Goal: Task Accomplishment & Management: Manage account settings

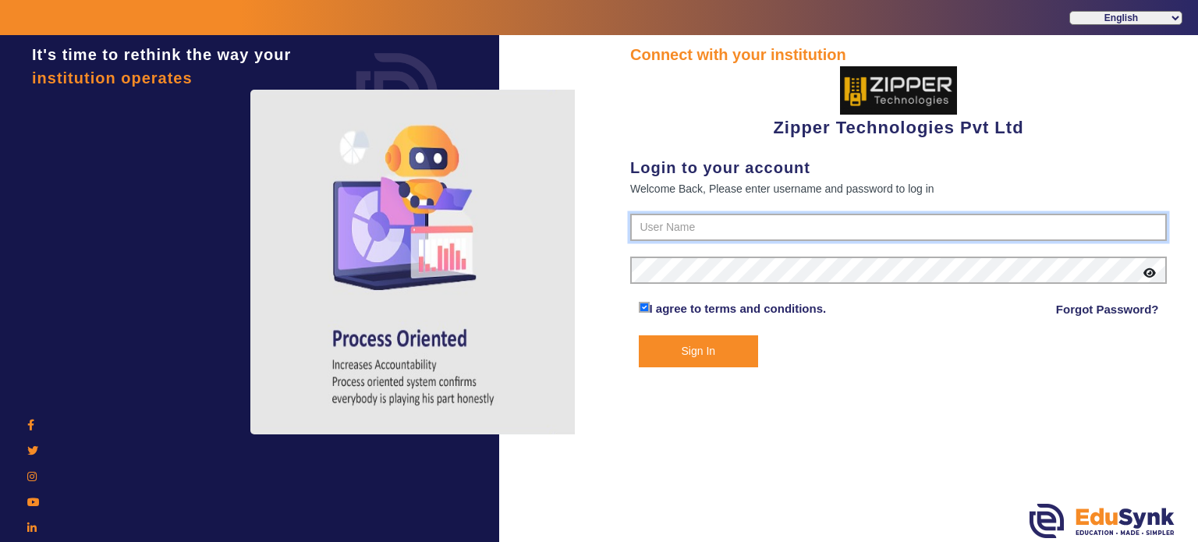
type input "1008790000"
click at [682, 347] on button "Sign In" at bounding box center [699, 352] width 120 height 32
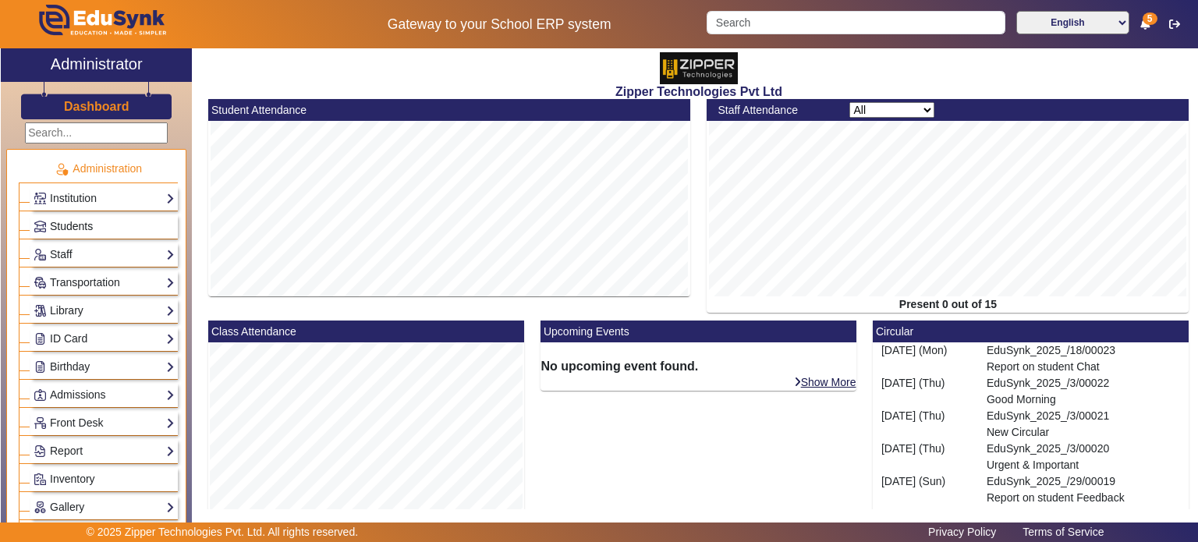
click at [103, 224] on link "Students" at bounding box center [104, 227] width 141 height 18
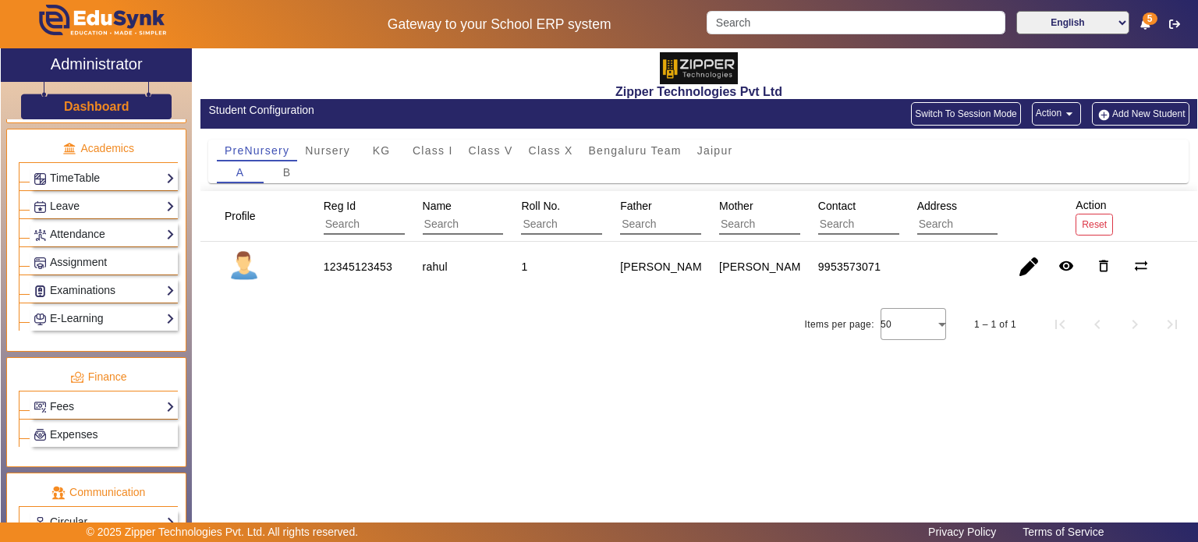
scroll to position [584, 0]
click at [118, 227] on link "Attendance" at bounding box center [104, 236] width 141 height 18
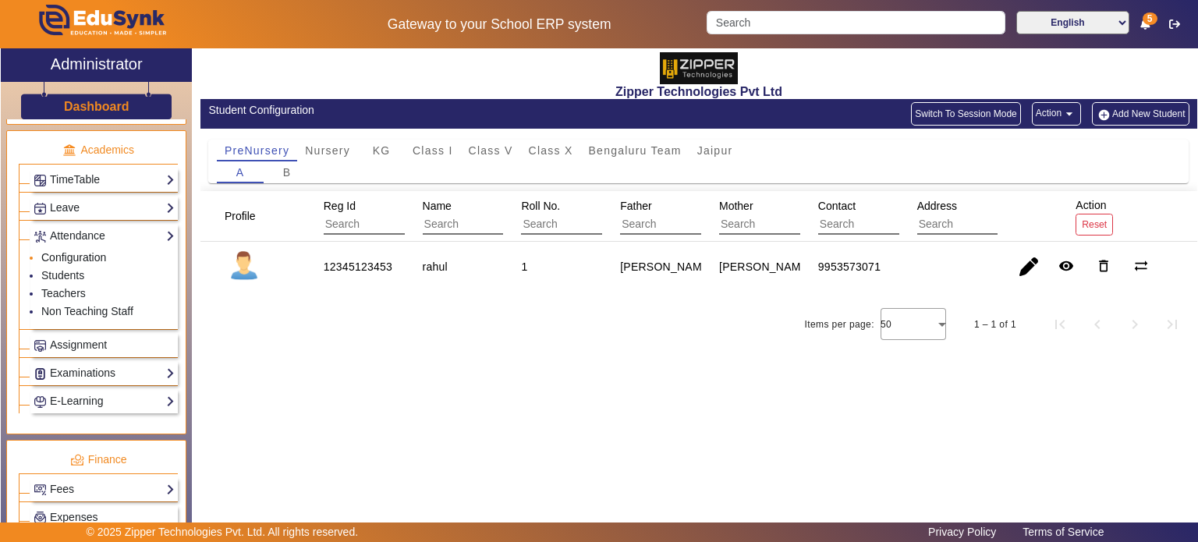
click at [85, 251] on link "Configuration" at bounding box center [73, 257] width 65 height 12
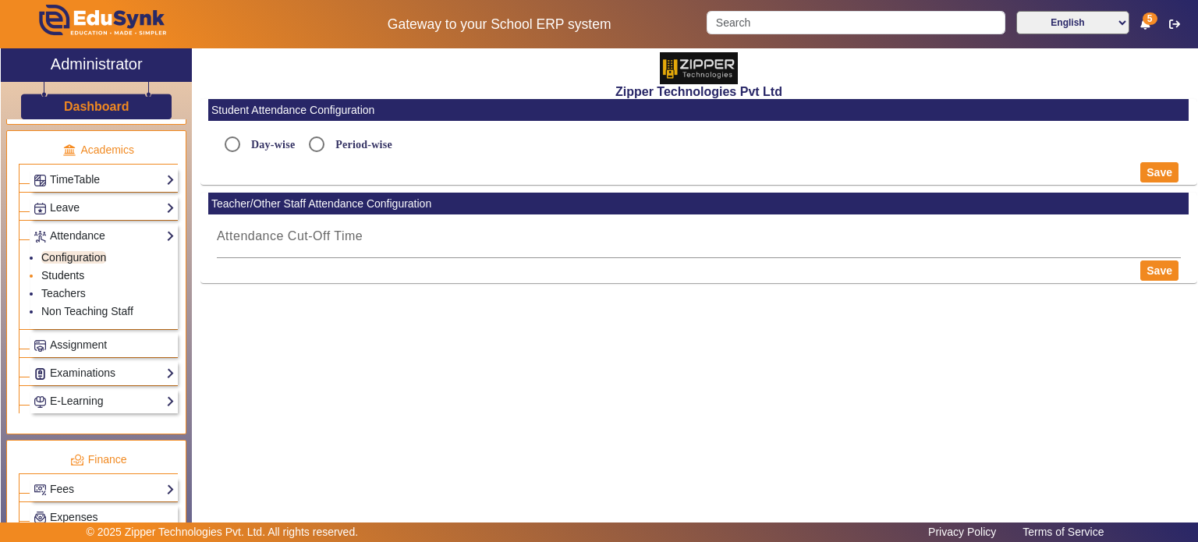
radio input "true"
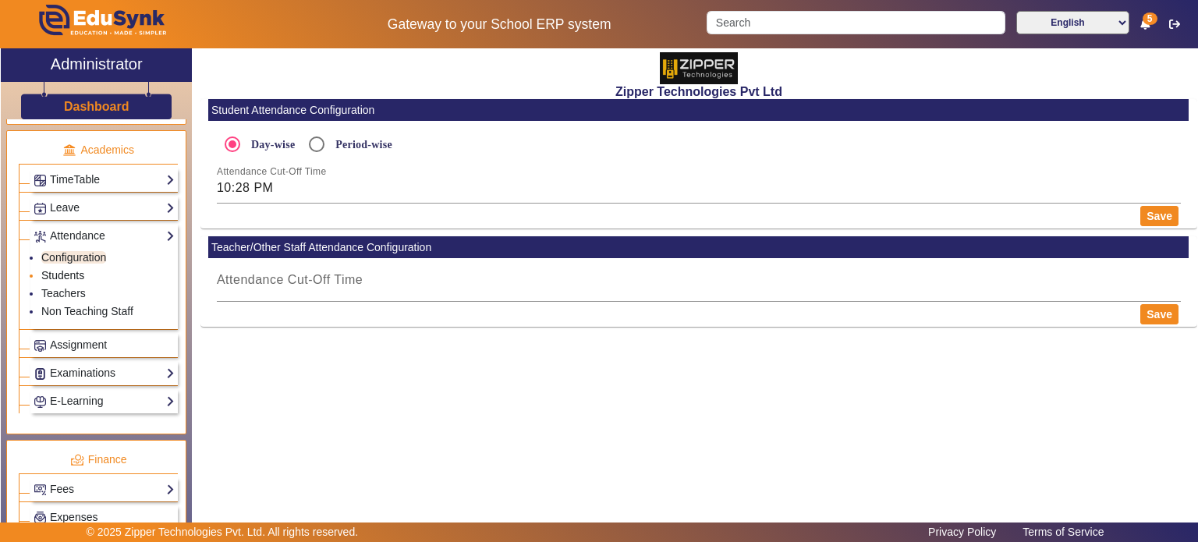
click at [73, 269] on link "Students" at bounding box center [62, 275] width 43 height 12
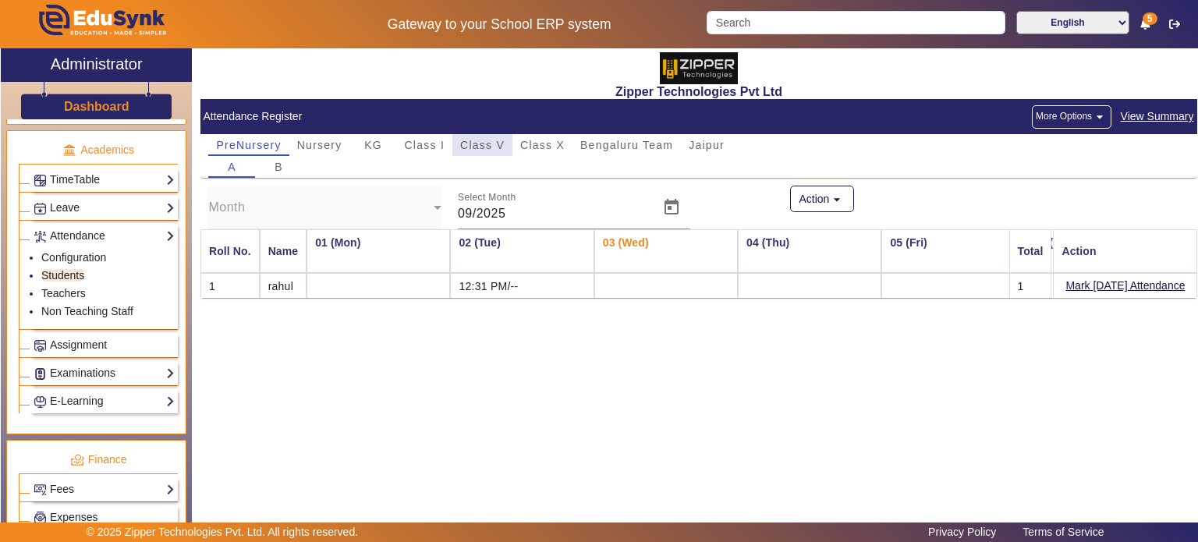
click at [481, 144] on span "Class V" at bounding box center [482, 145] width 44 height 11
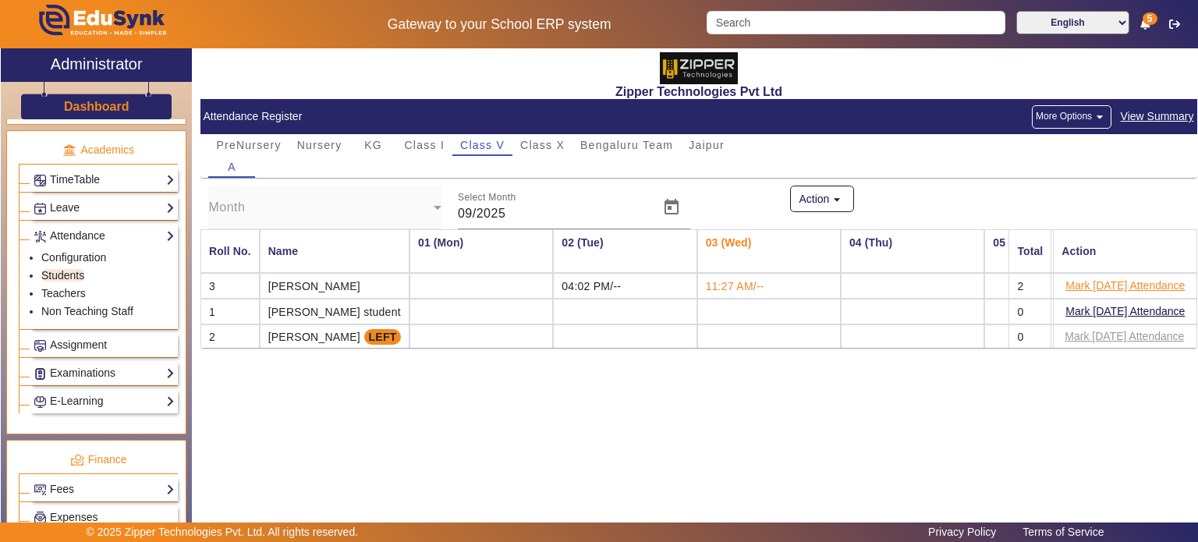
click at [1105, 279] on button "Mark Today's Attendance" at bounding box center [1125, 286] width 122 height 20
click at [68, 289] on link "Teachers" at bounding box center [63, 293] width 44 height 12
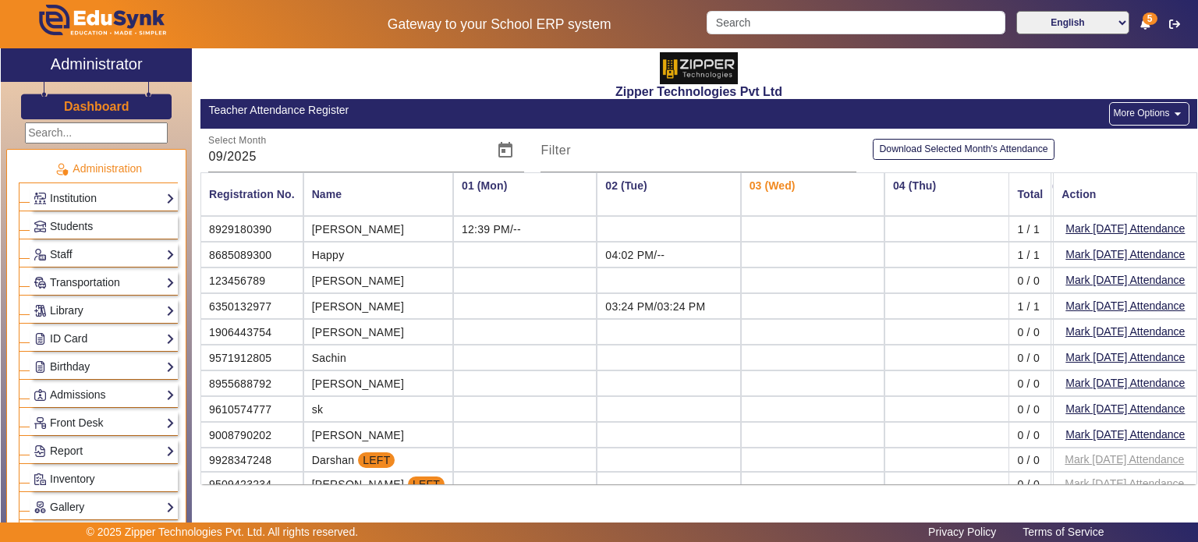
click at [113, 186] on div "Institution Institution Details Session Configuration Classes/Batches Subjects" at bounding box center [103, 198] width 147 height 24
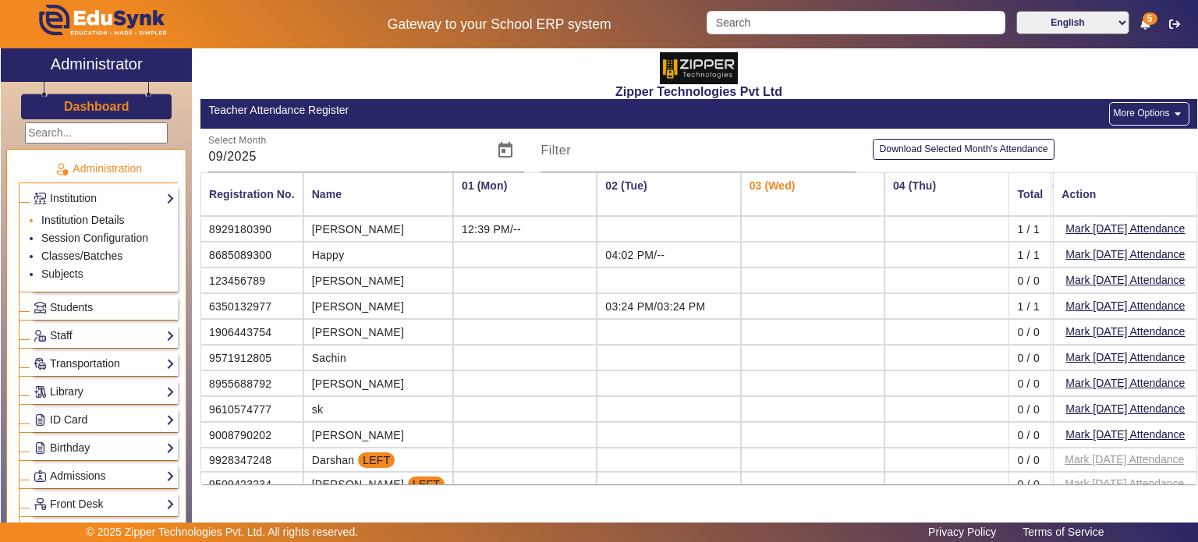
click at [97, 218] on link "Institution Details" at bounding box center [82, 220] width 83 height 12
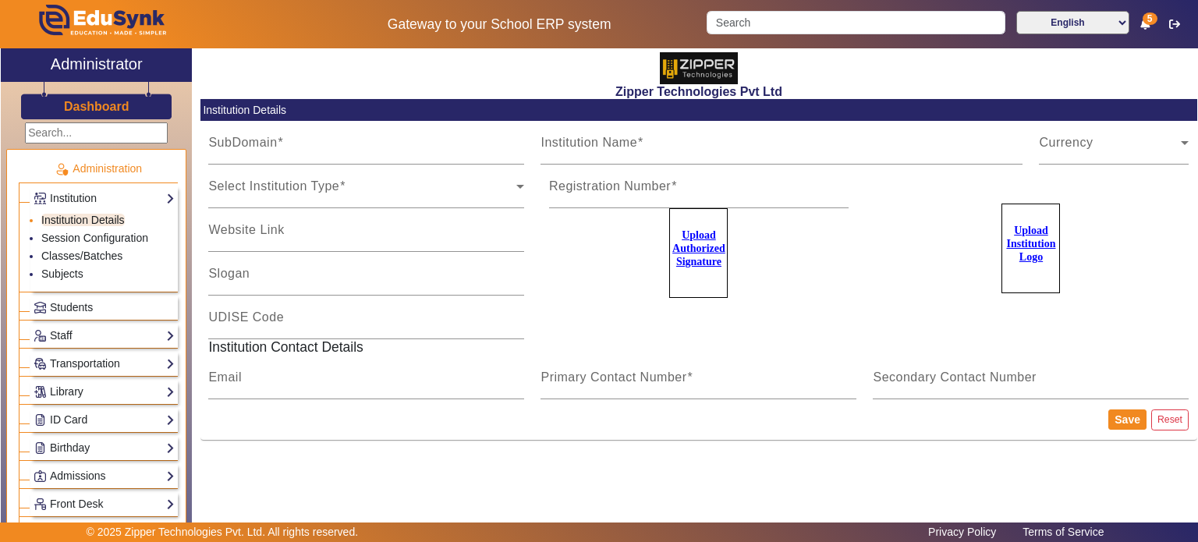
type input "zipper"
type input "Zipper Technologies Pvt Ltd"
type input "Education . Made . Simpler"
type input "zipper"
type input "surya@zippertec.in"
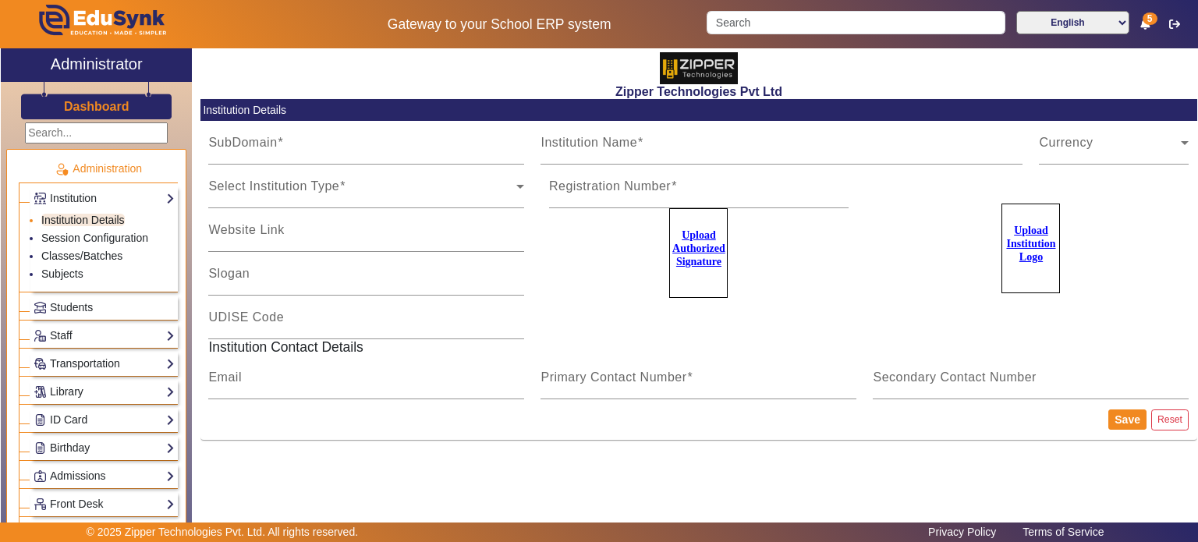
type input "1008790000"
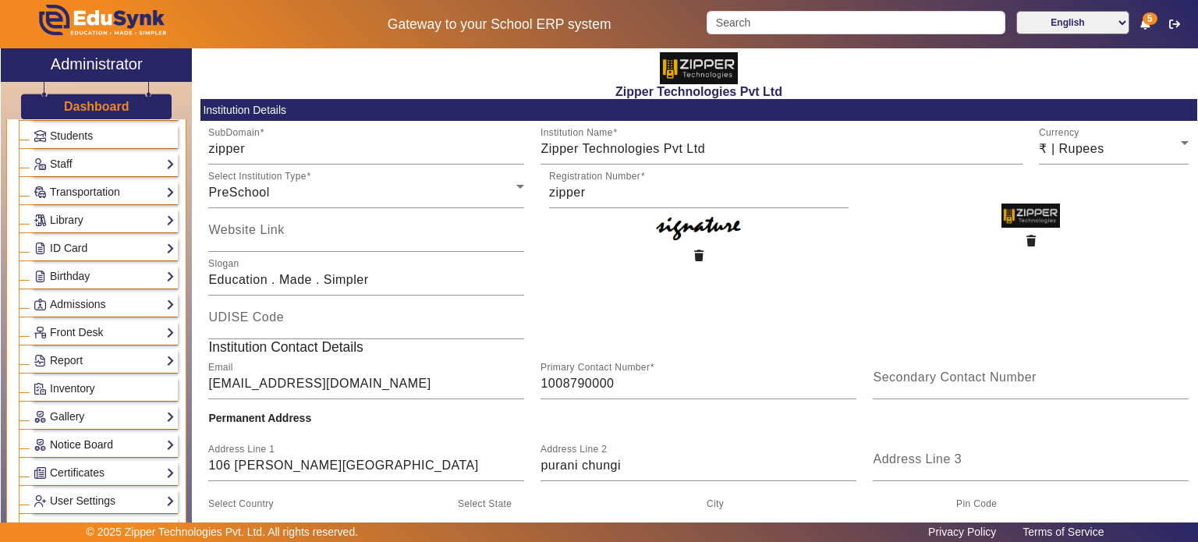
click at [85, 436] on link "Notice Board" at bounding box center [104, 445] width 141 height 18
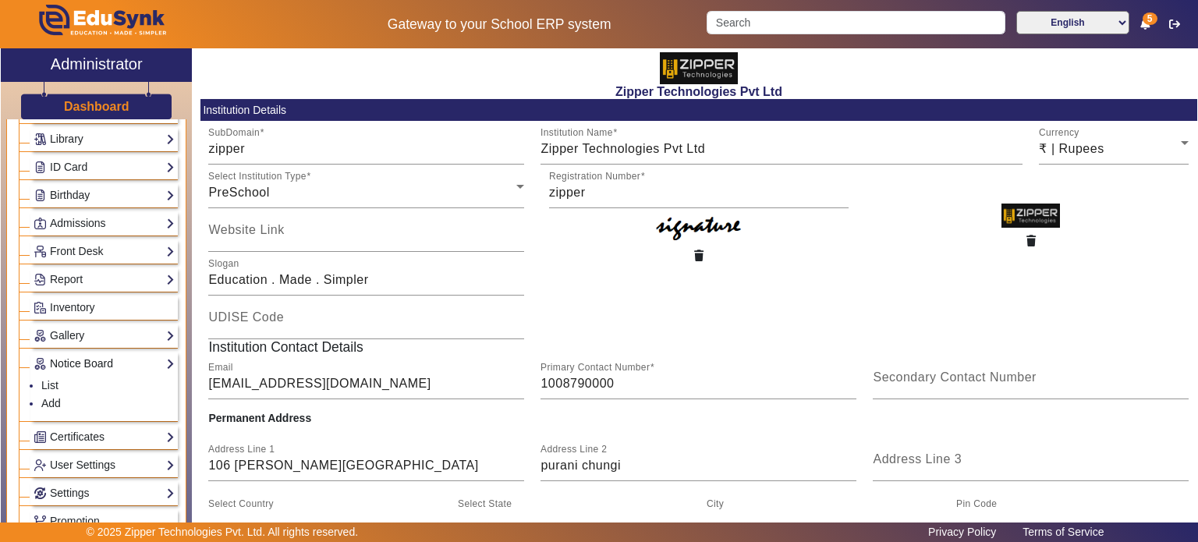
scroll to position [91, 0]
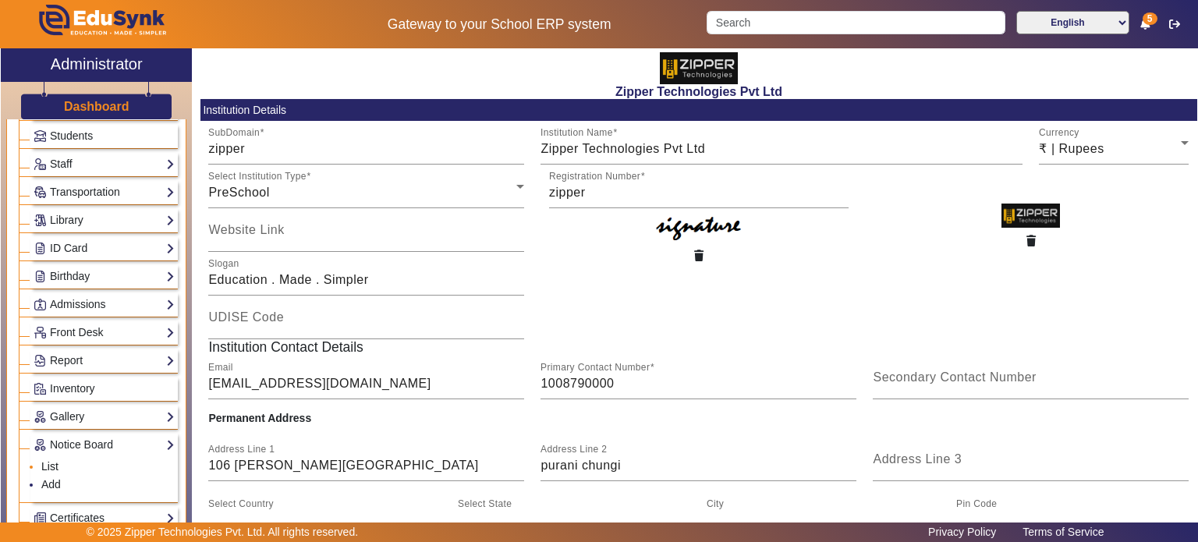
click at [51, 461] on link "List" at bounding box center [49, 466] width 17 height 12
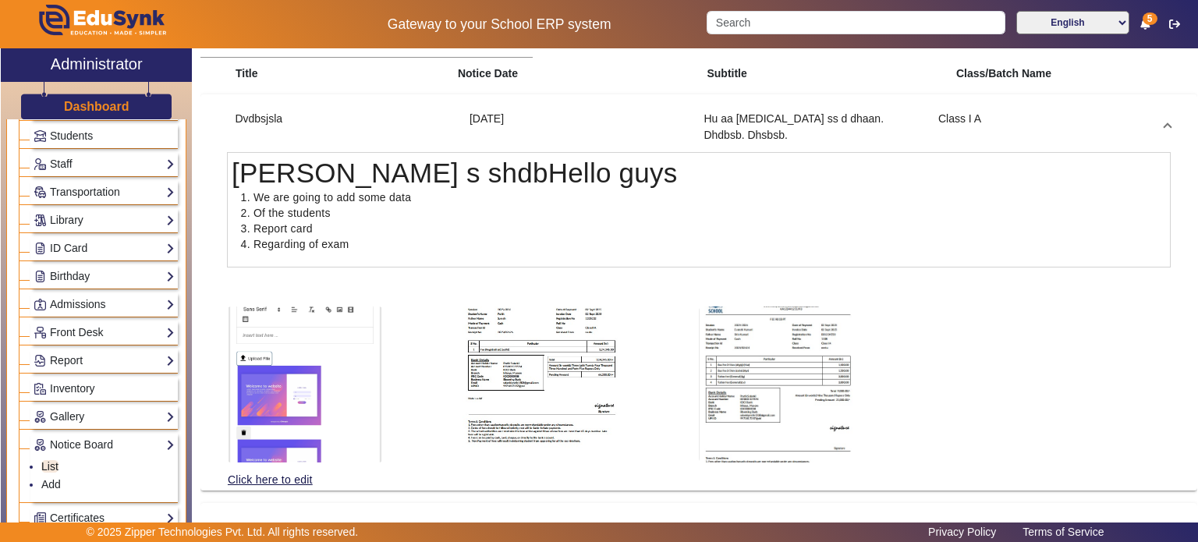
scroll to position [128, 0]
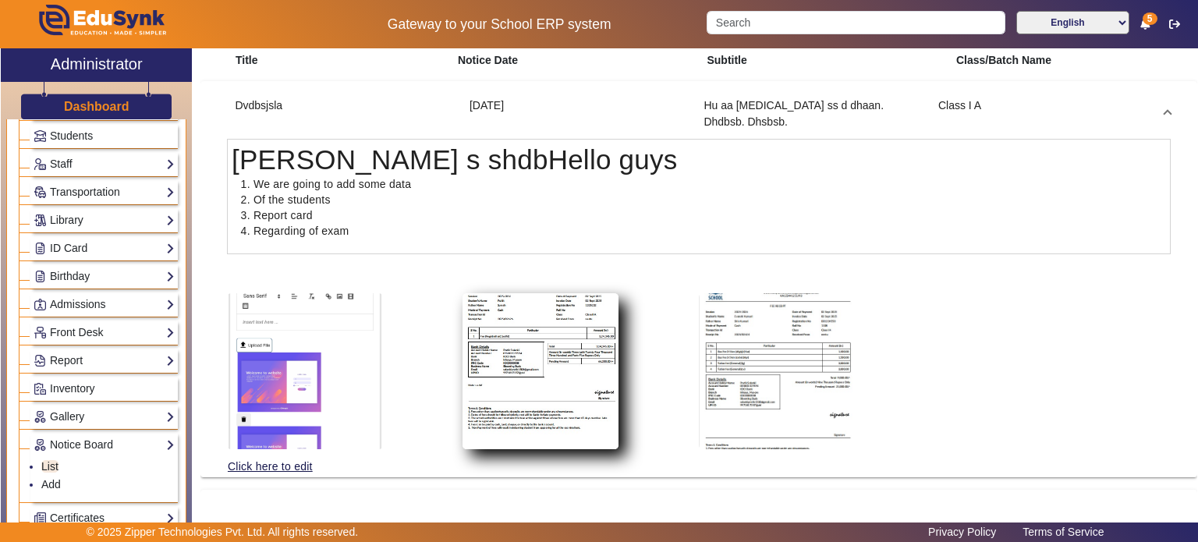
click at [534, 339] on img at bounding box center [541, 371] width 156 height 156
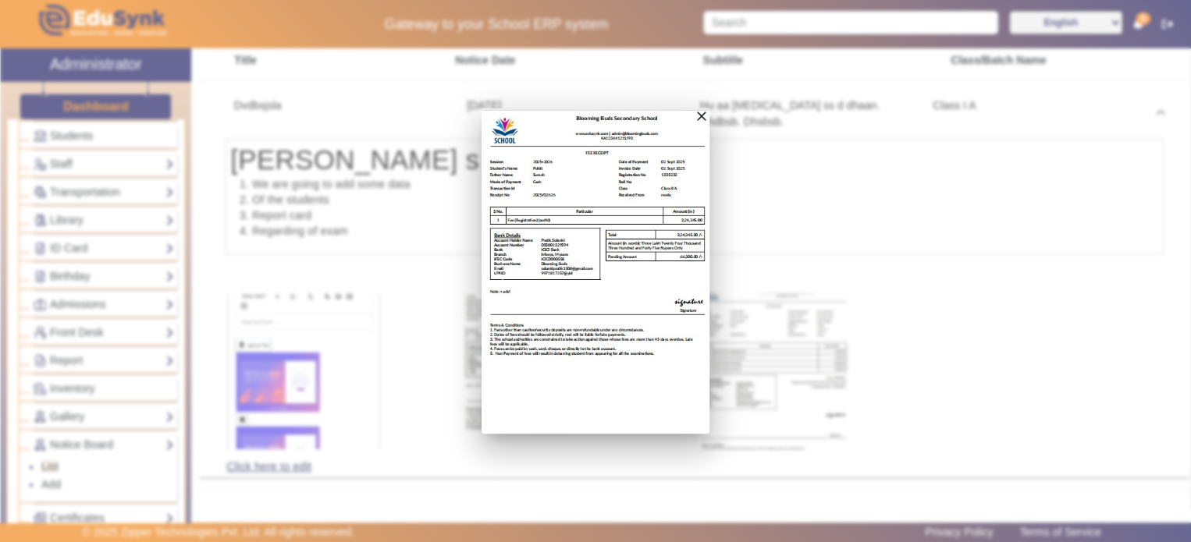
click at [790, 366] on div at bounding box center [595, 271] width 1191 height 542
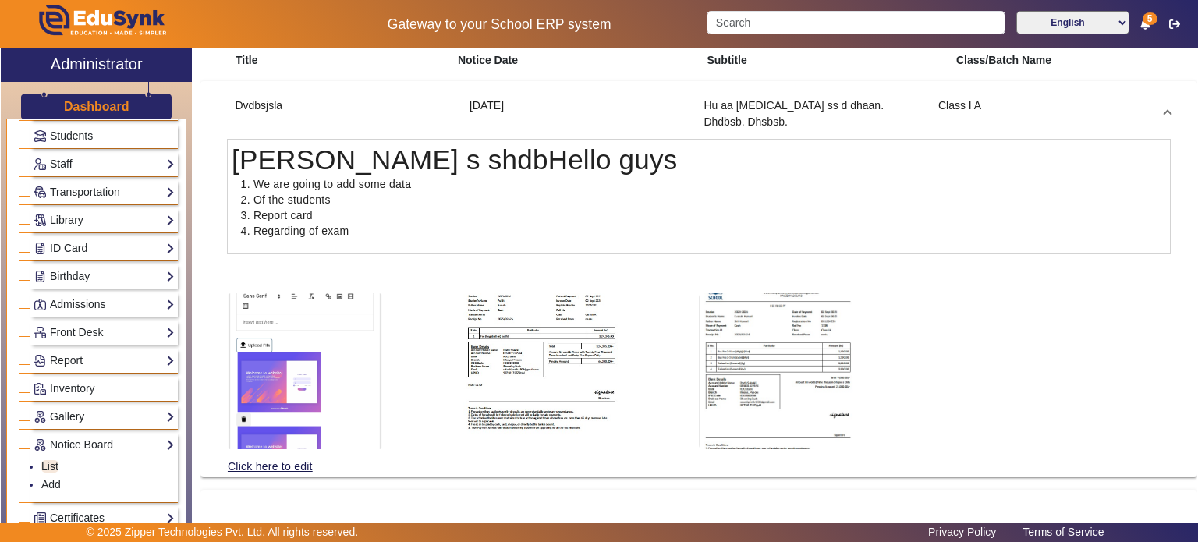
click at [790, 366] on img at bounding box center [777, 371] width 156 height 156
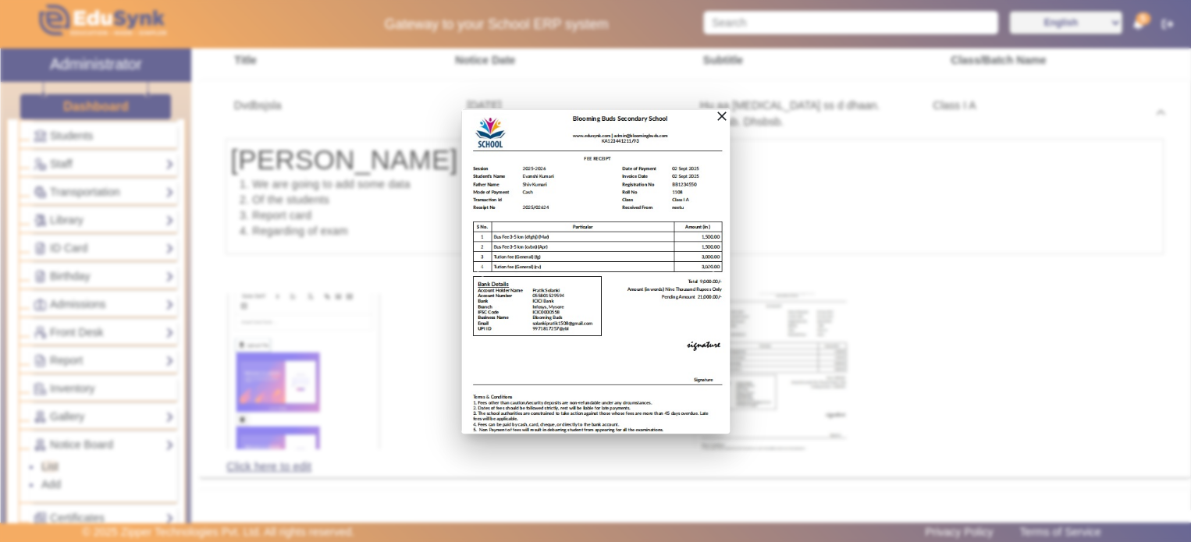
click at [789, 222] on div at bounding box center [595, 271] width 1191 height 542
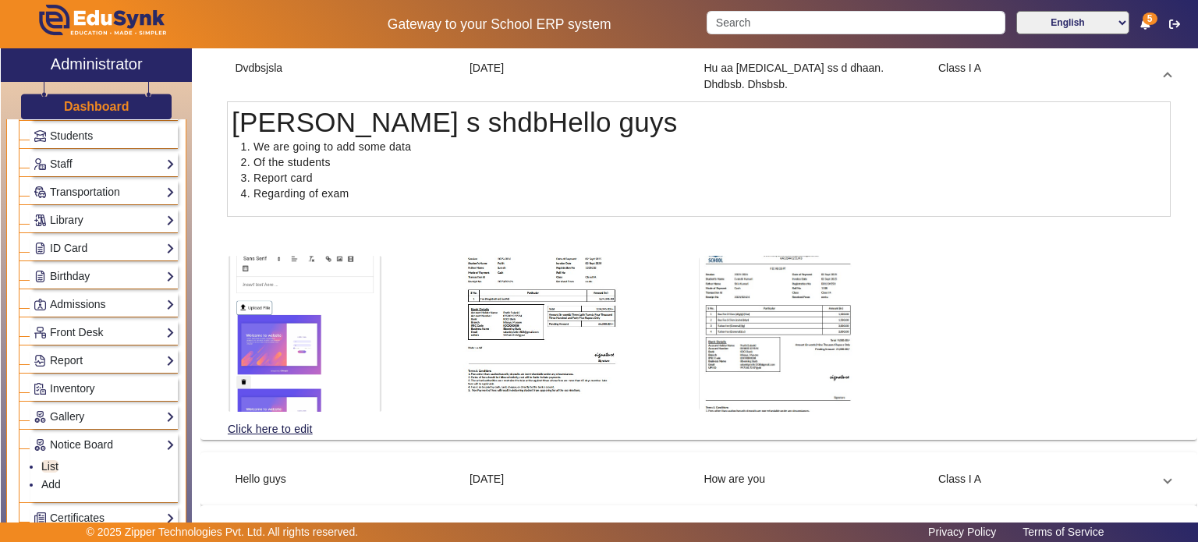
scroll to position [222, 0]
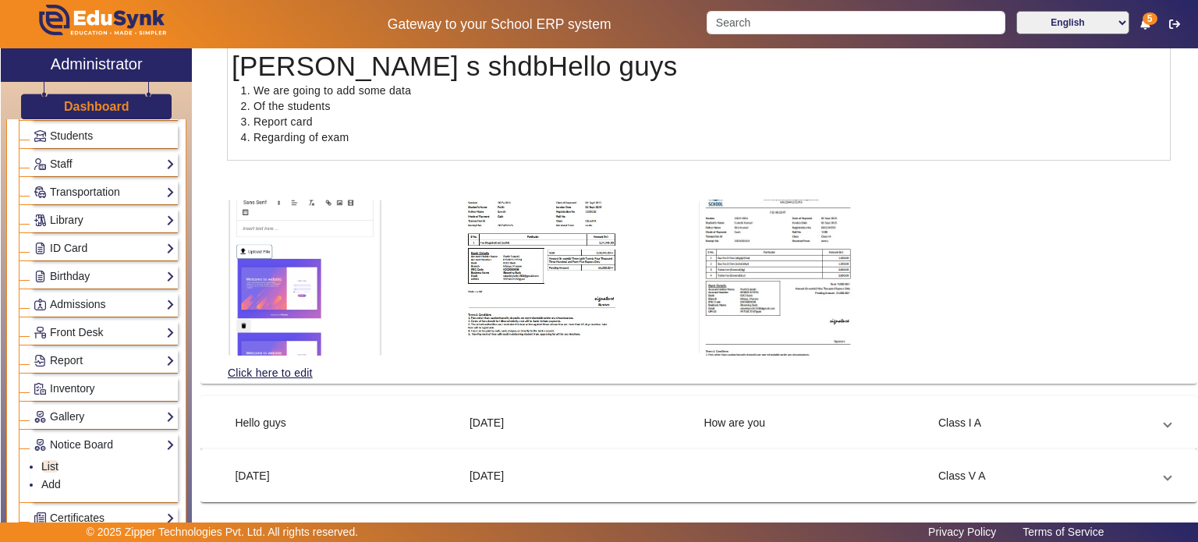
click at [620, 416] on div "2 Sept 2025" at bounding box center [578, 423] width 235 height 16
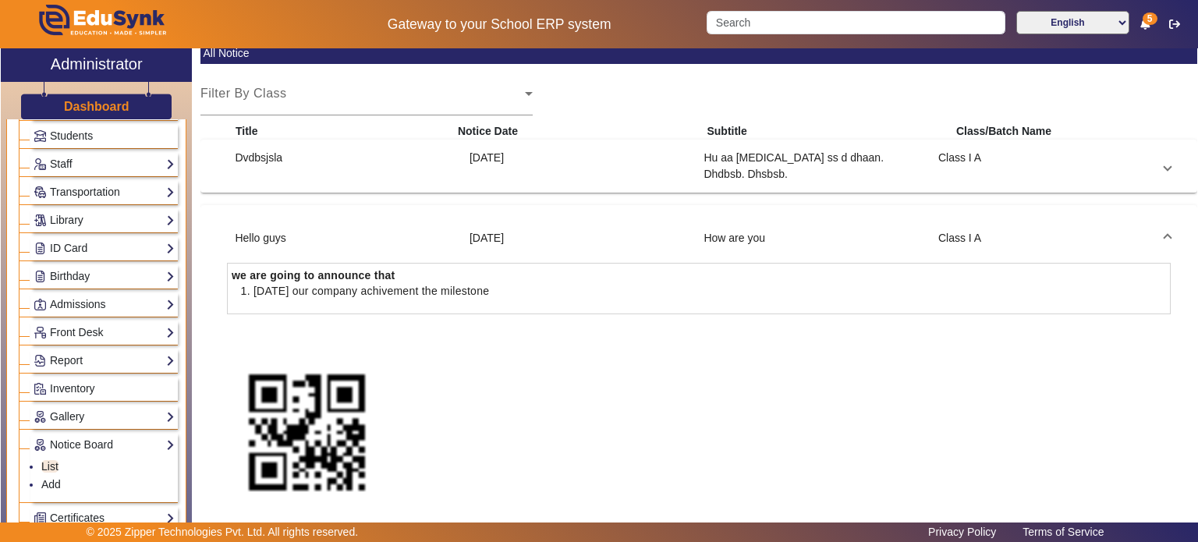
scroll to position [23, 0]
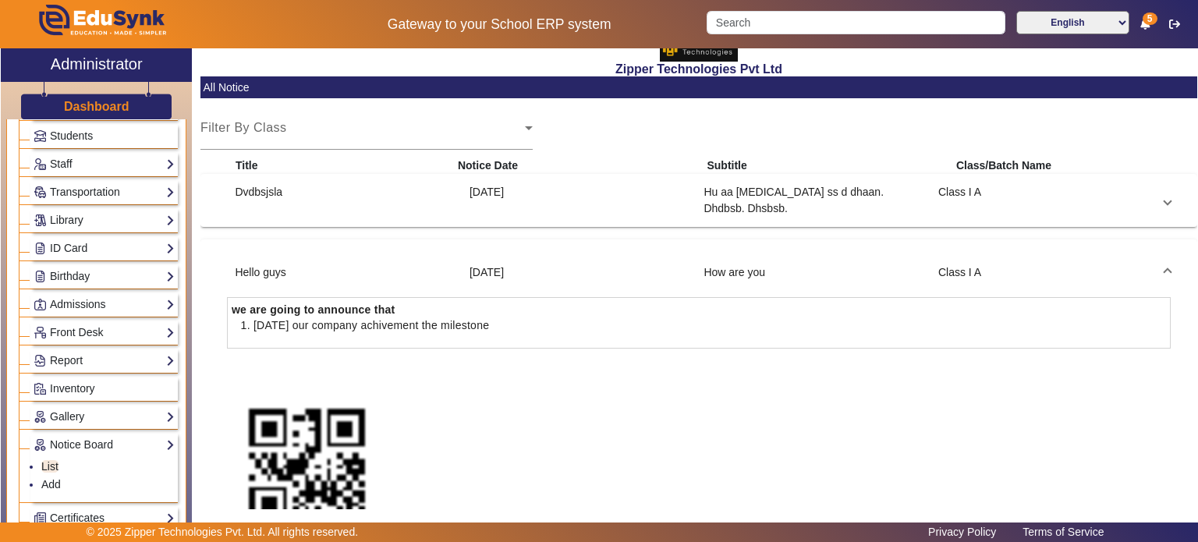
click at [609, 204] on div "3 Sept 2025" at bounding box center [578, 200] width 235 height 33
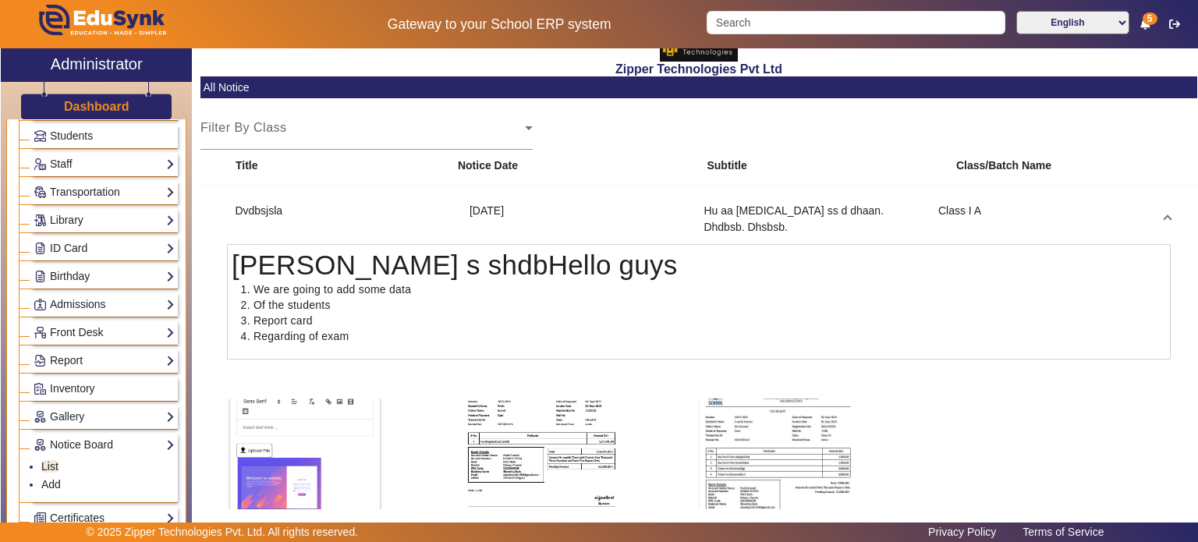
scroll to position [69, 0]
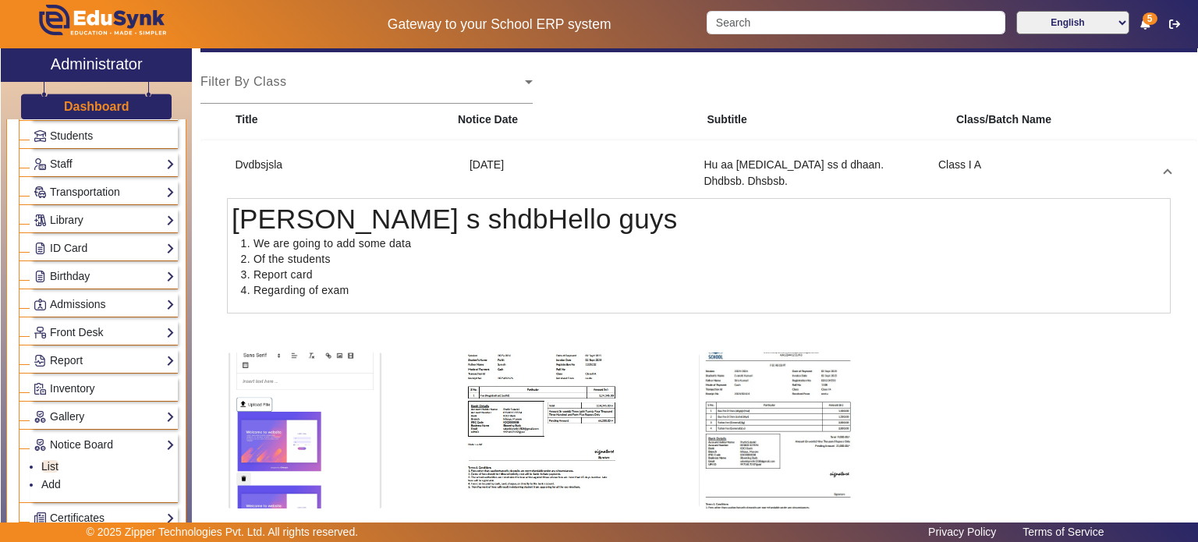
click at [609, 176] on div "3 Sept 2025" at bounding box center [578, 173] width 235 height 33
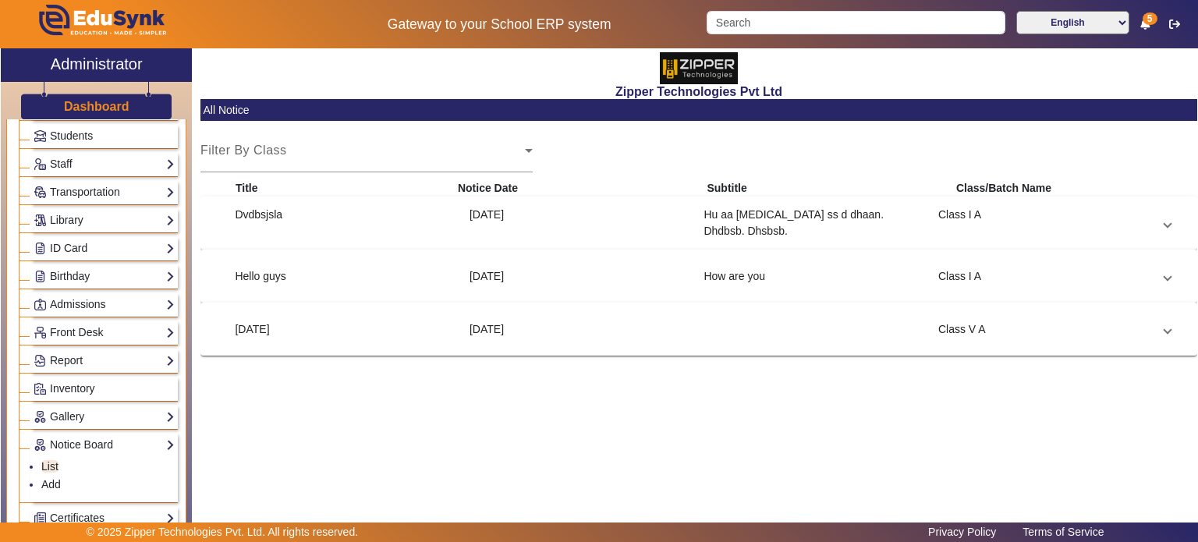
scroll to position [0, 0]
click at [609, 323] on div "10 Jul 2025" at bounding box center [578, 329] width 235 height 16
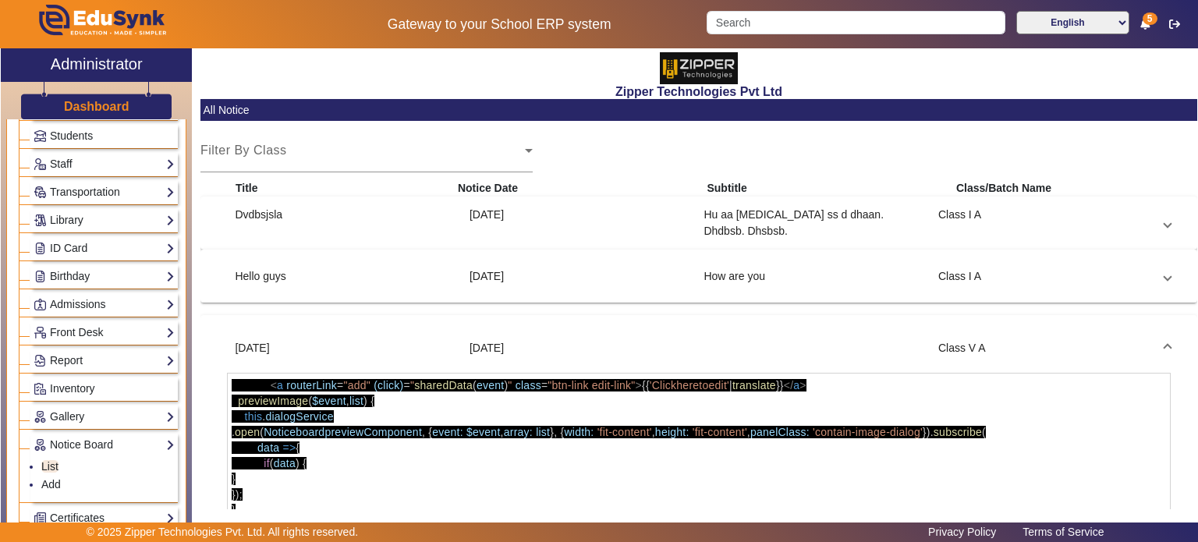
click at [513, 289] on mat-expansion-panel-header "Hello guys 2 Sept 2025 How are you Class I A" at bounding box center [699, 275] width 982 height 37
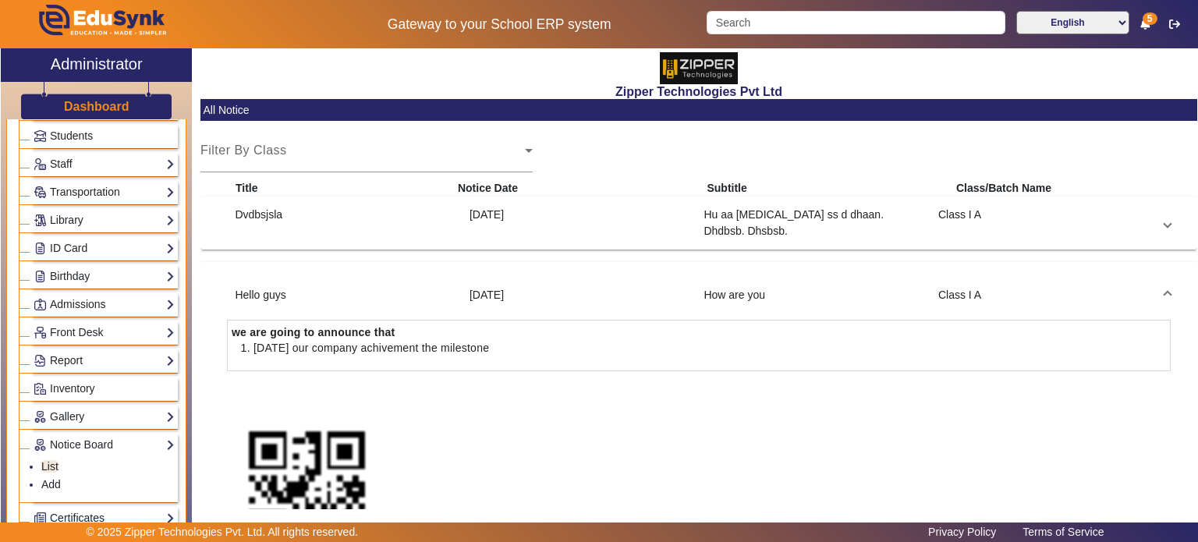
click at [518, 241] on mat-expansion-panel-header "Dvdbsjsla 3 Sept 2025 Hu aa bss ss d dhaan. Dhdbsb. Dhsbsb. Class I A" at bounding box center [699, 222] width 982 height 37
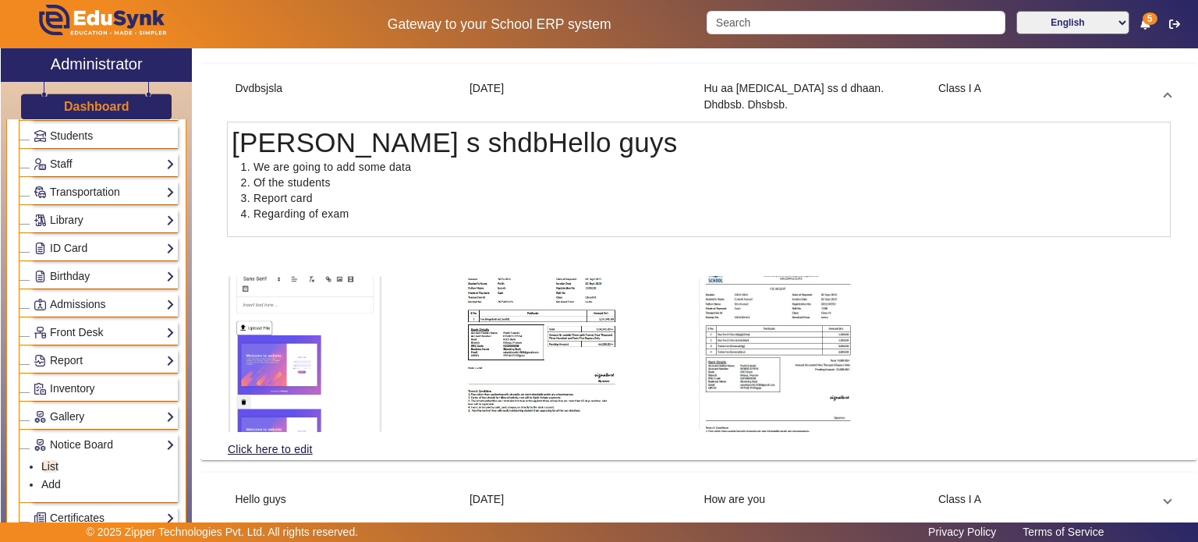
scroll to position [148, 0]
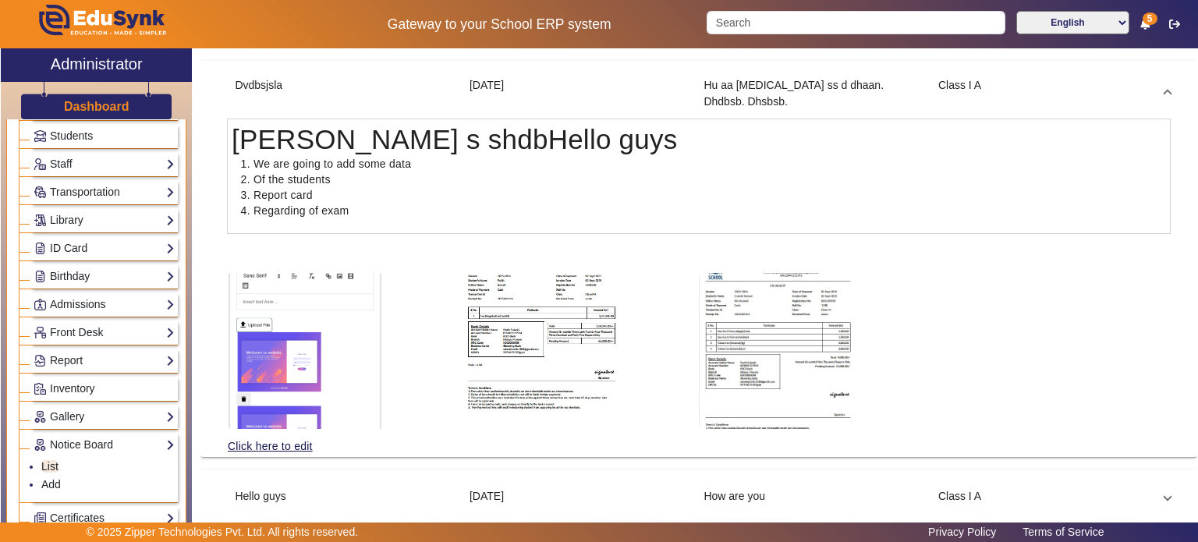
click at [543, 374] on img at bounding box center [541, 351] width 156 height 156
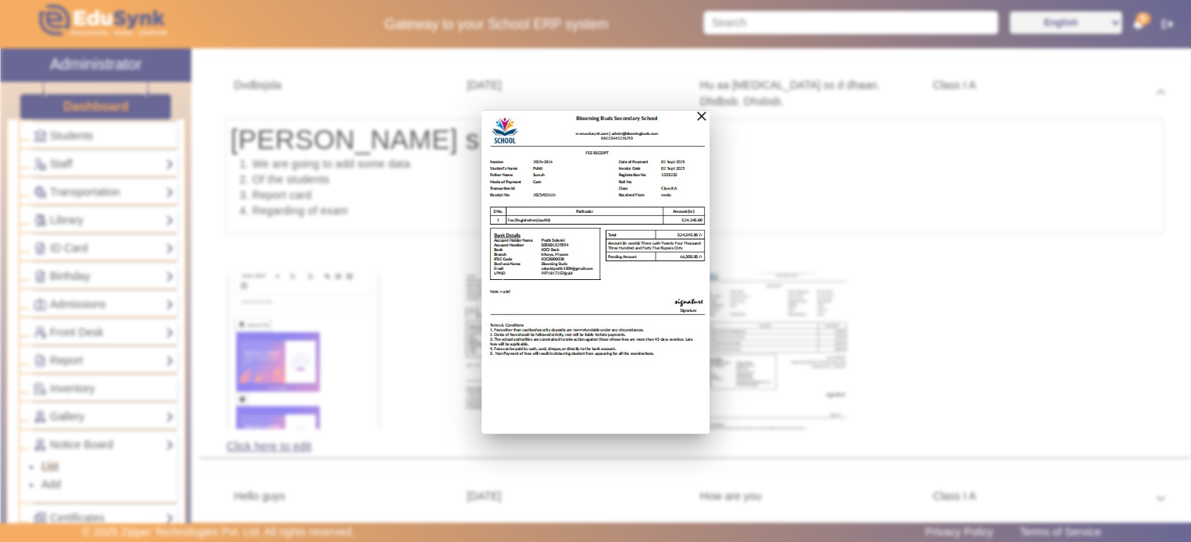
click at [751, 281] on div at bounding box center [595, 271] width 1191 height 542
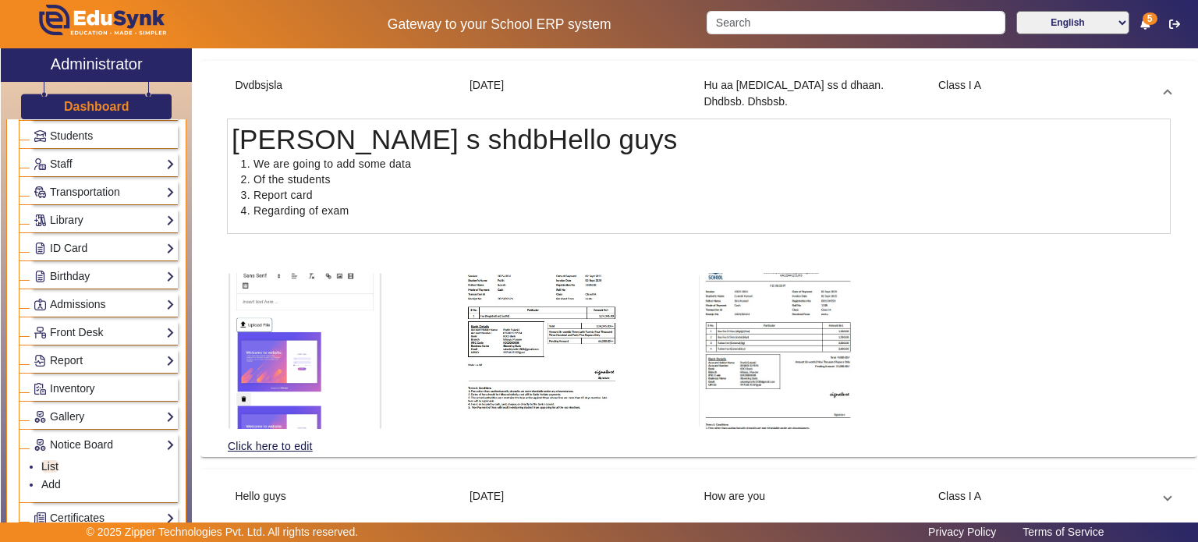
click at [751, 281] on img at bounding box center [777, 351] width 156 height 156
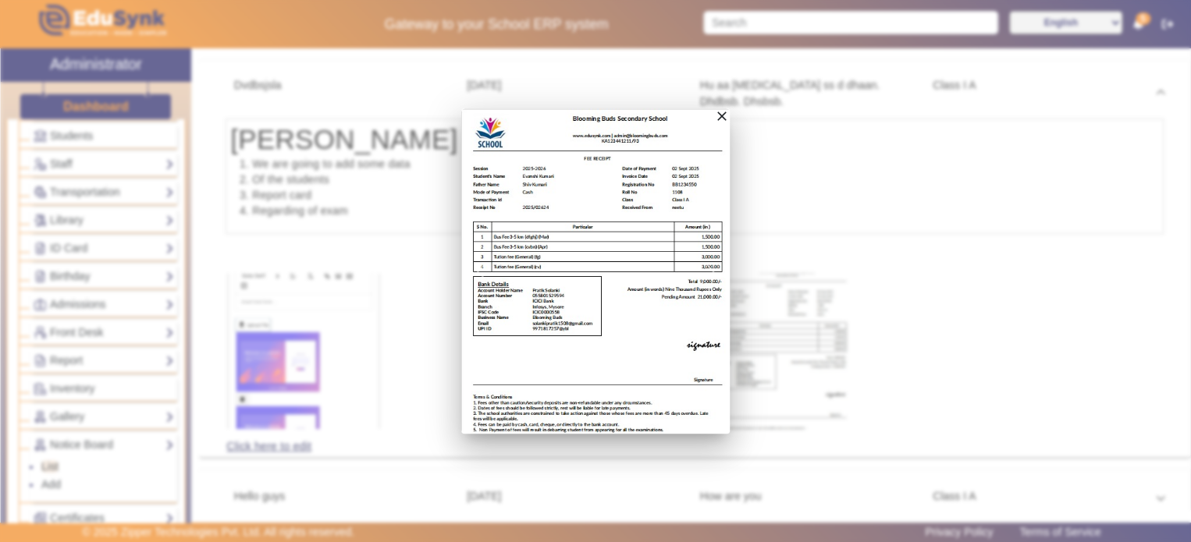
click at [737, 183] on div at bounding box center [595, 271] width 1191 height 542
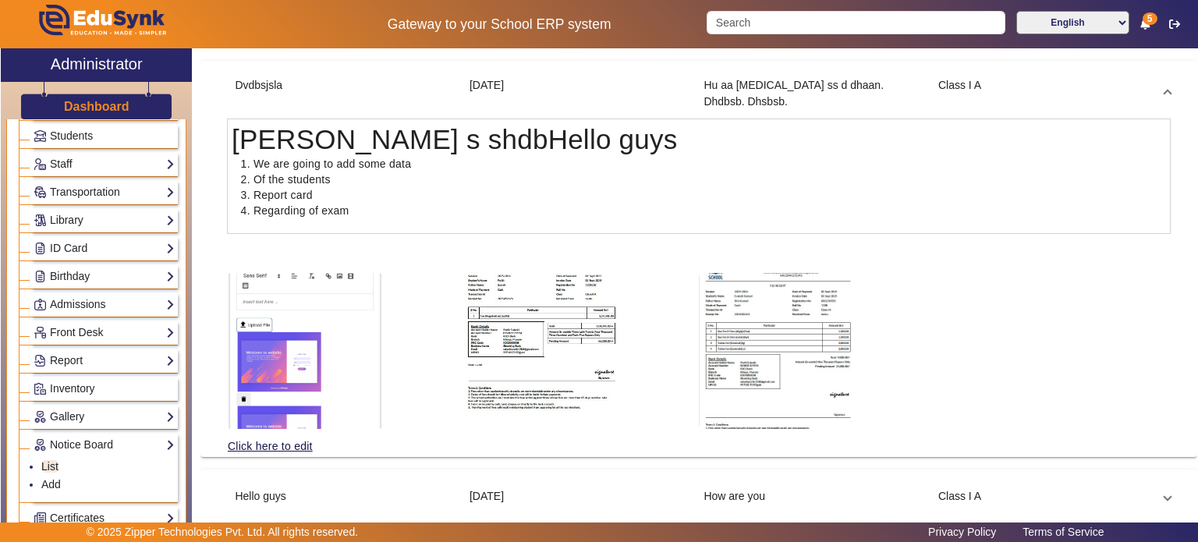
scroll to position [0, 0]
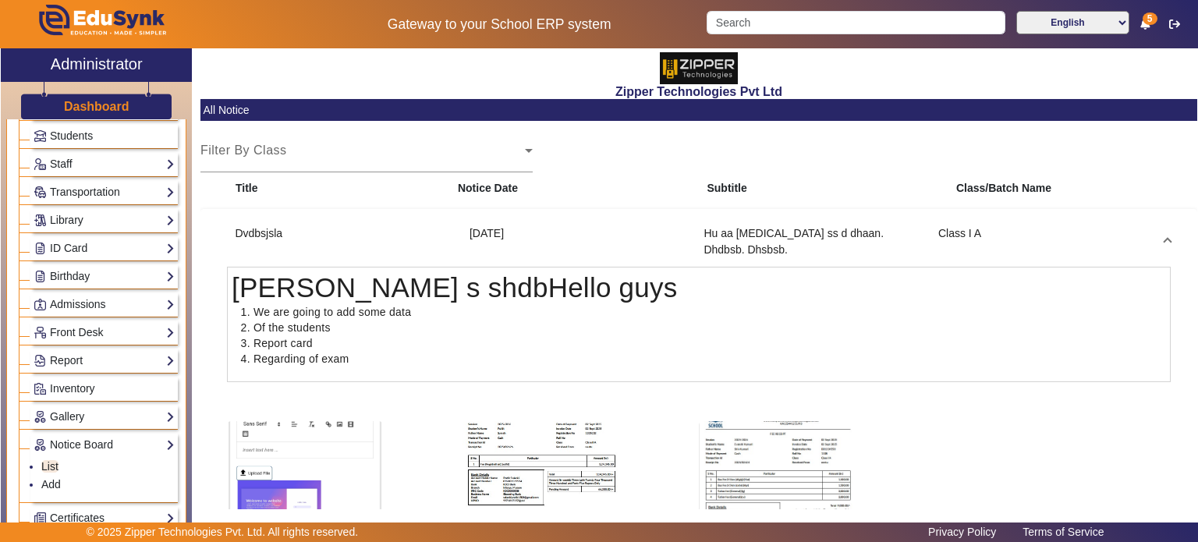
click at [618, 232] on mat-expansion-panel-header "Dvdbsjsla 3 Sept 2025 Hu aa bss ss d dhaan. Dhdbsb. Dhsbsb. Class I A" at bounding box center [699, 242] width 982 height 50
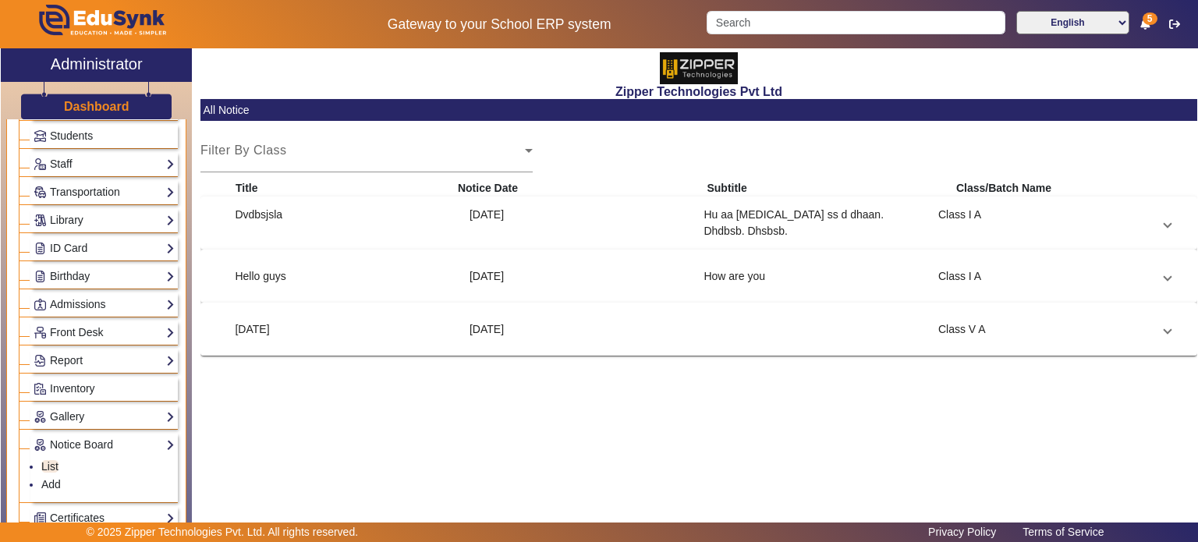
click at [618, 232] on mat-expansion-panel-header "Dvdbsjsla 3 Sept 2025 Hu aa bss ss d dhaan. Dhdbsb. Dhsbsb. Class I A" at bounding box center [699, 222] width 982 height 37
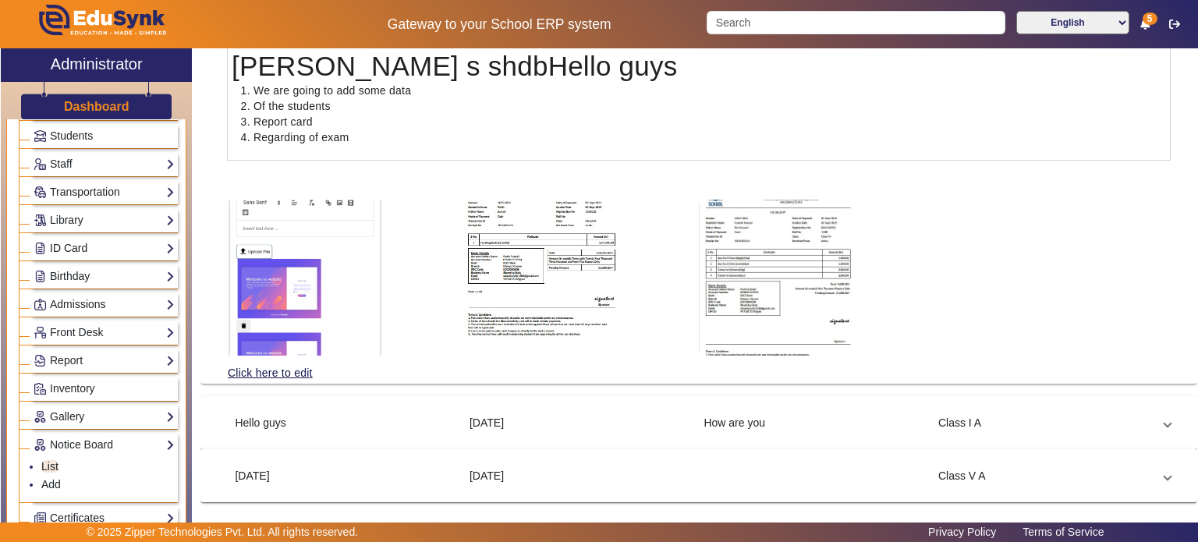
scroll to position [222, 0]
click at [279, 372] on link "Click here to edit" at bounding box center [270, 372] width 87 height 17
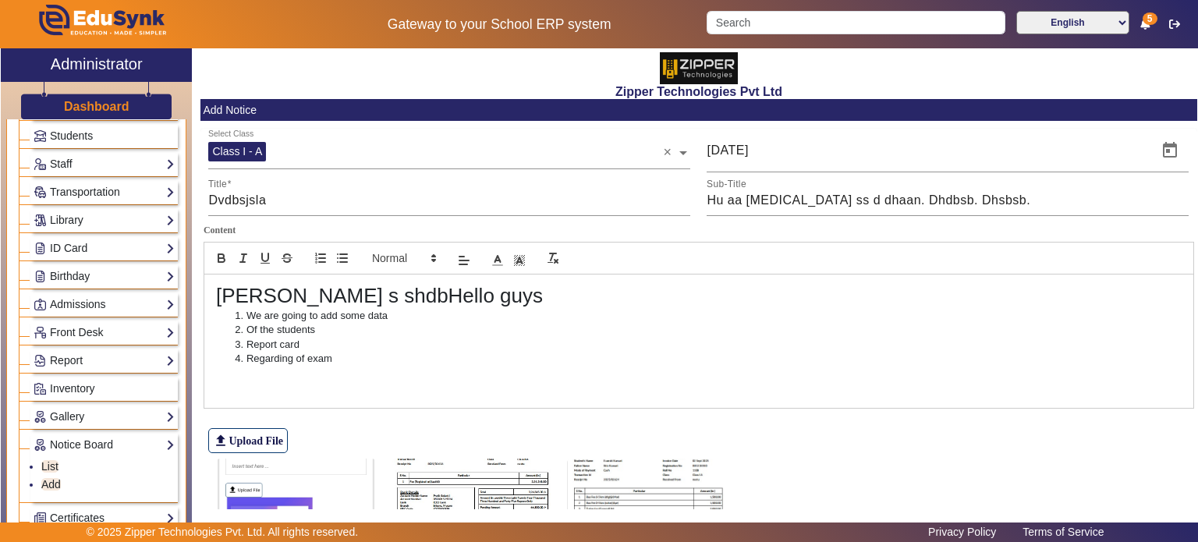
click at [348, 353] on li "Regarding of exam" at bounding box center [706, 359] width 951 height 14
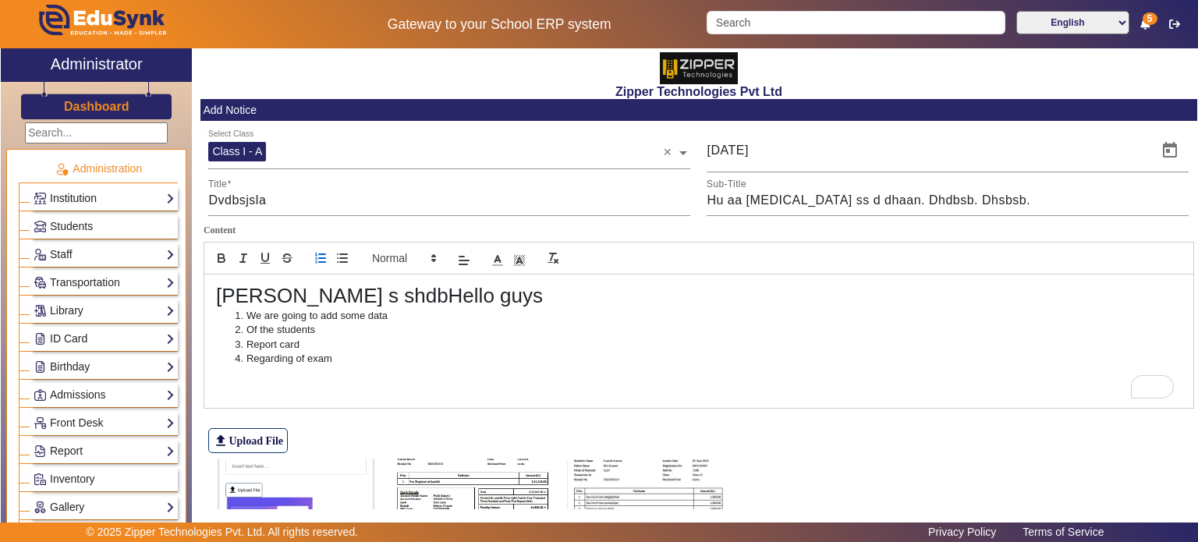
click at [94, 195] on link "Institution" at bounding box center [104, 199] width 141 height 18
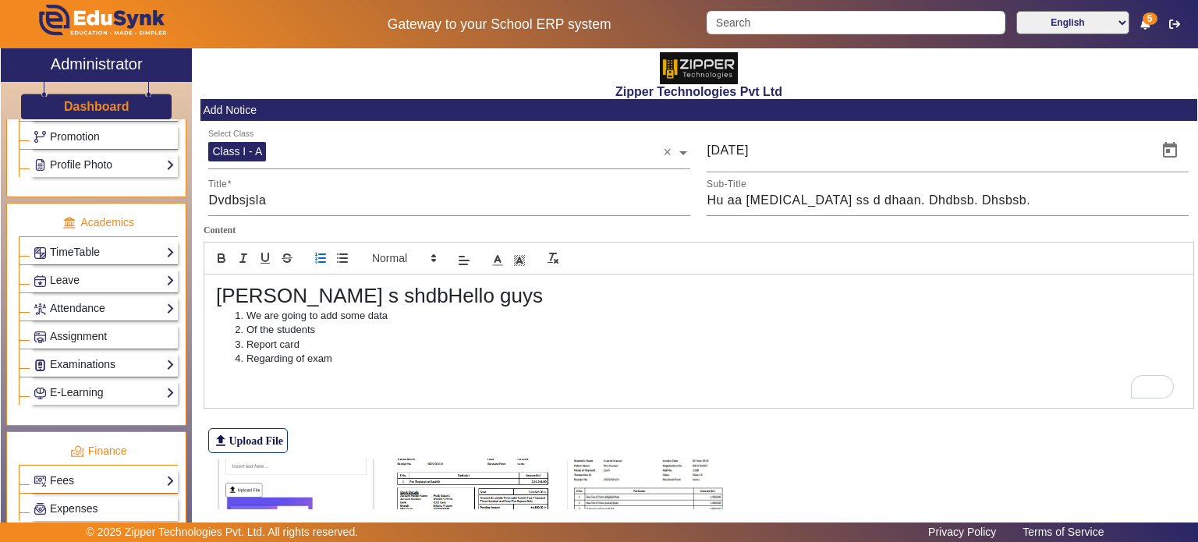
scroll to position [596, 0]
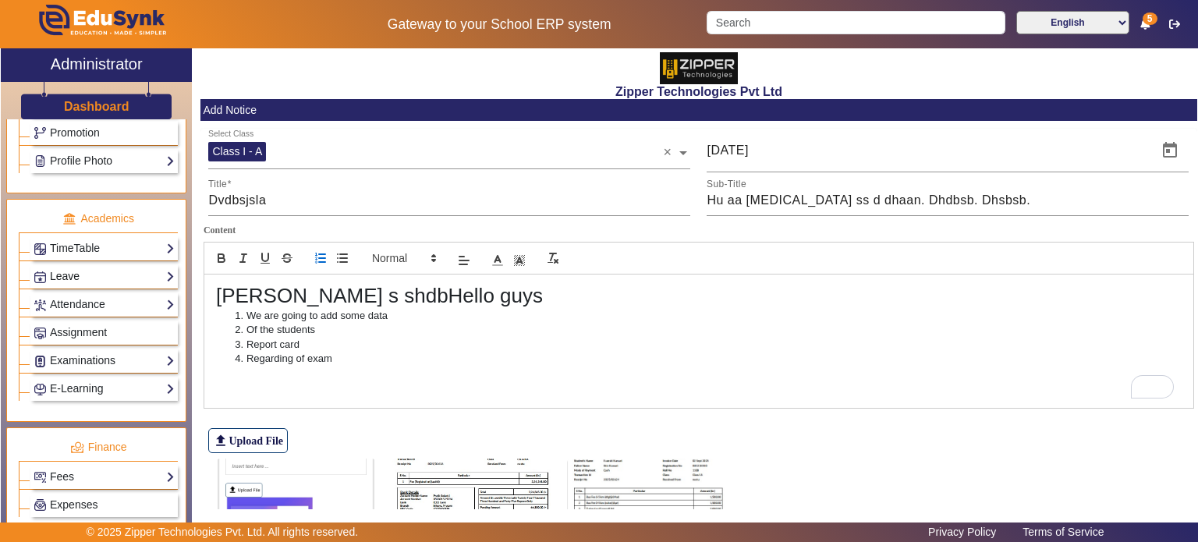
click at [96, 274] on link "Leave" at bounding box center [104, 277] width 141 height 18
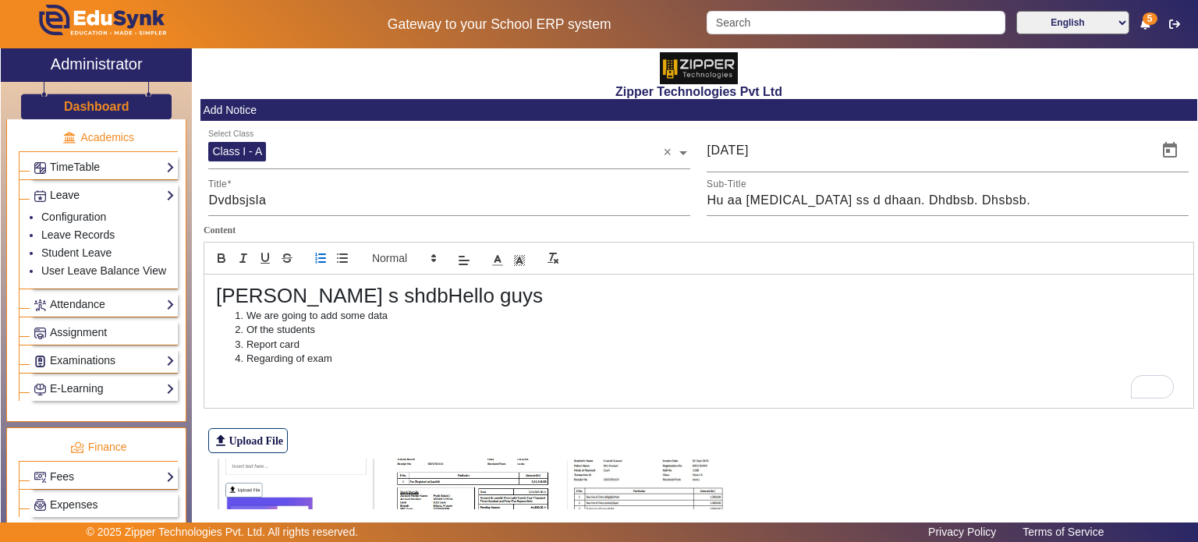
scroll to position [515, 0]
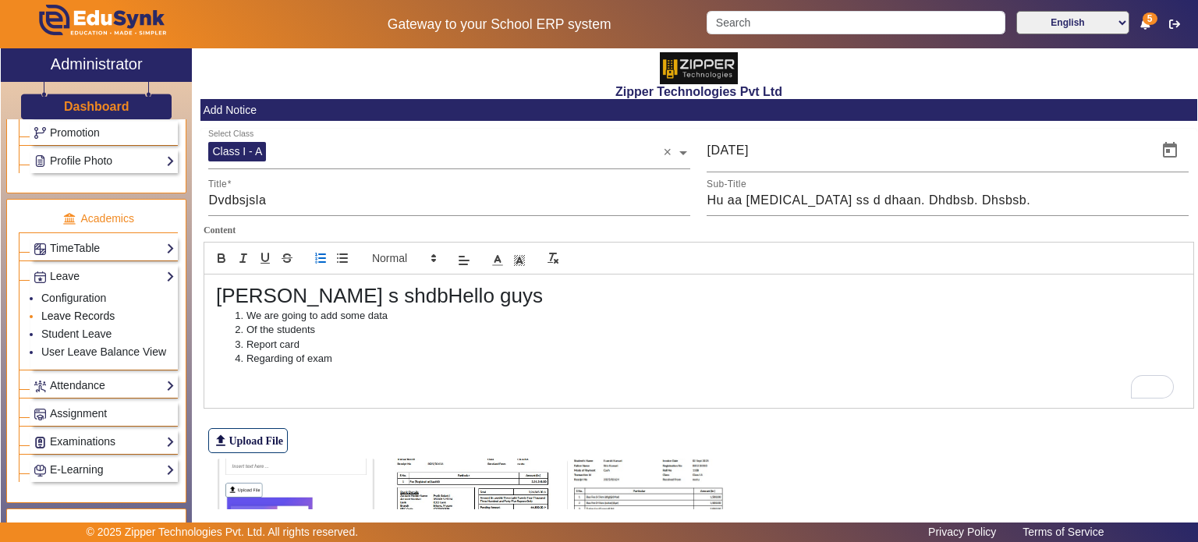
click at [79, 313] on link "Leave Records" at bounding box center [77, 316] width 73 height 12
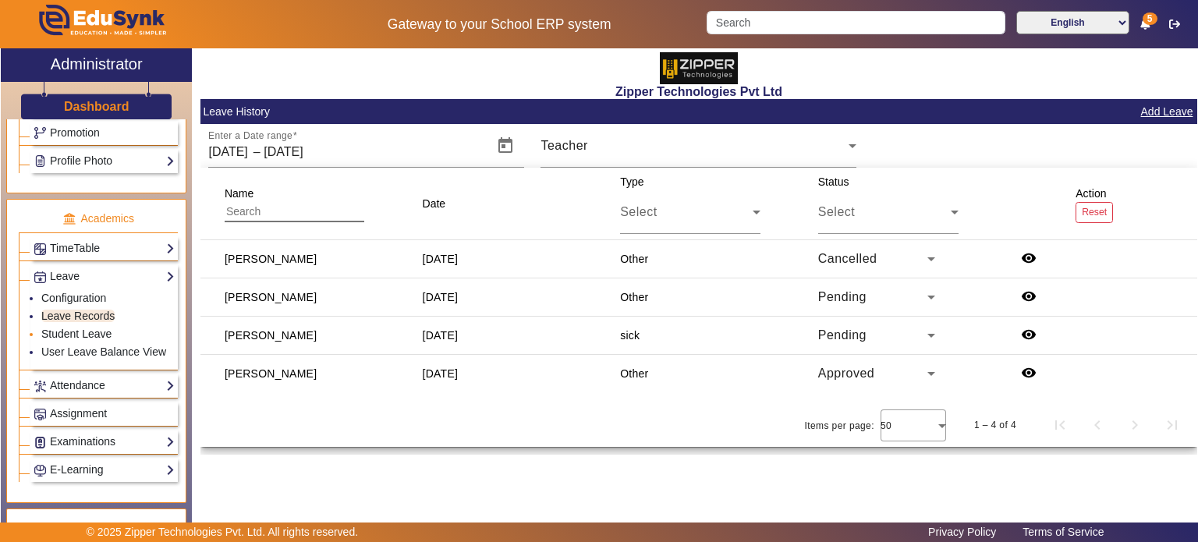
click at [80, 328] on link "Student Leave" at bounding box center [76, 334] width 70 height 12
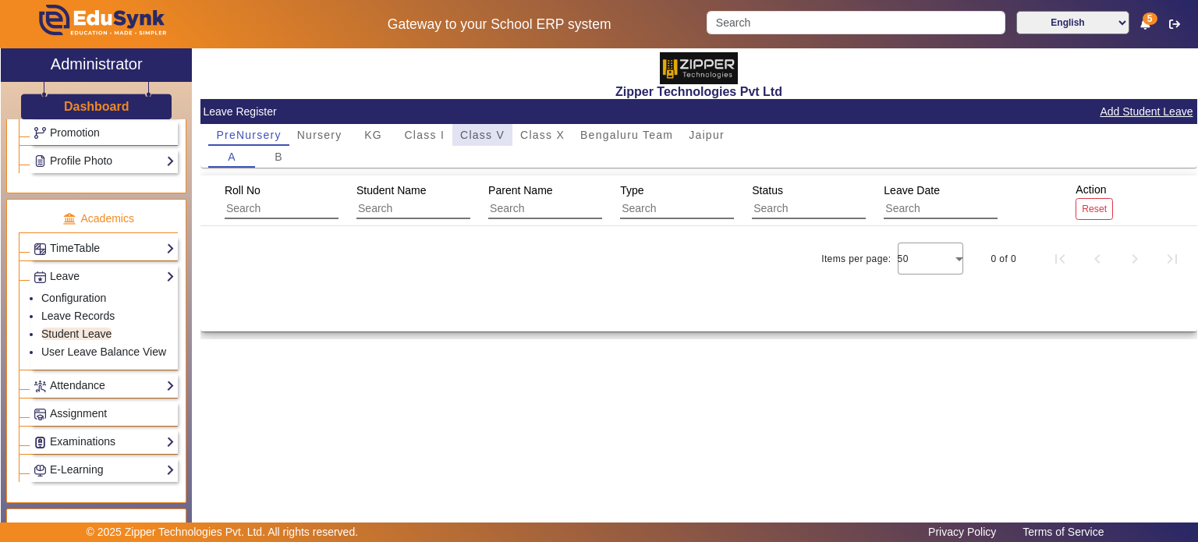
click at [483, 133] on span "Class V" at bounding box center [482, 135] width 44 height 11
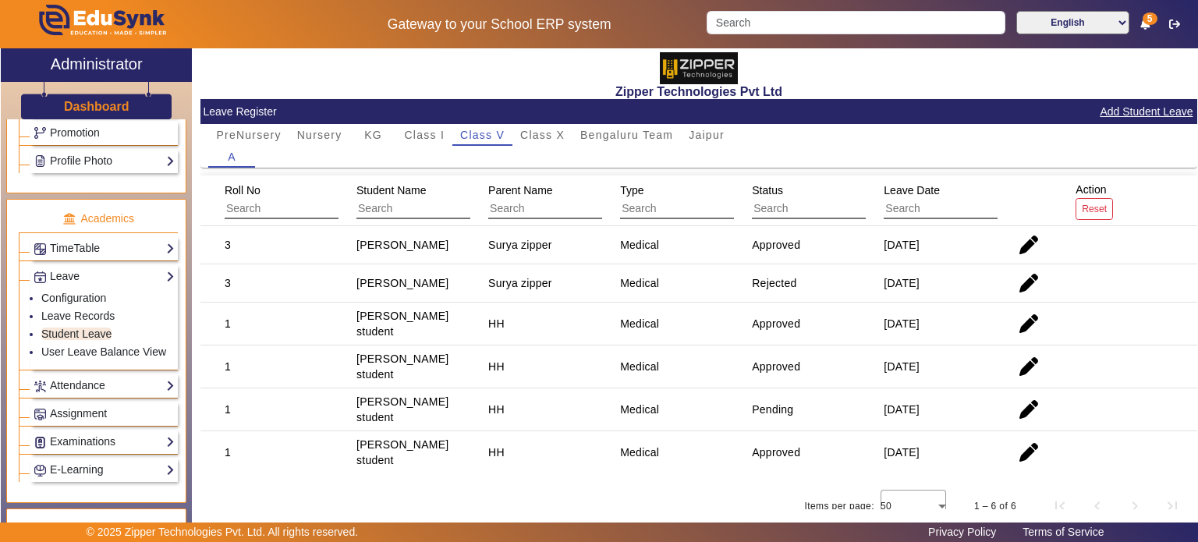
click at [1131, 107] on button "Add Student Leave" at bounding box center [1147, 112] width 96 height 20
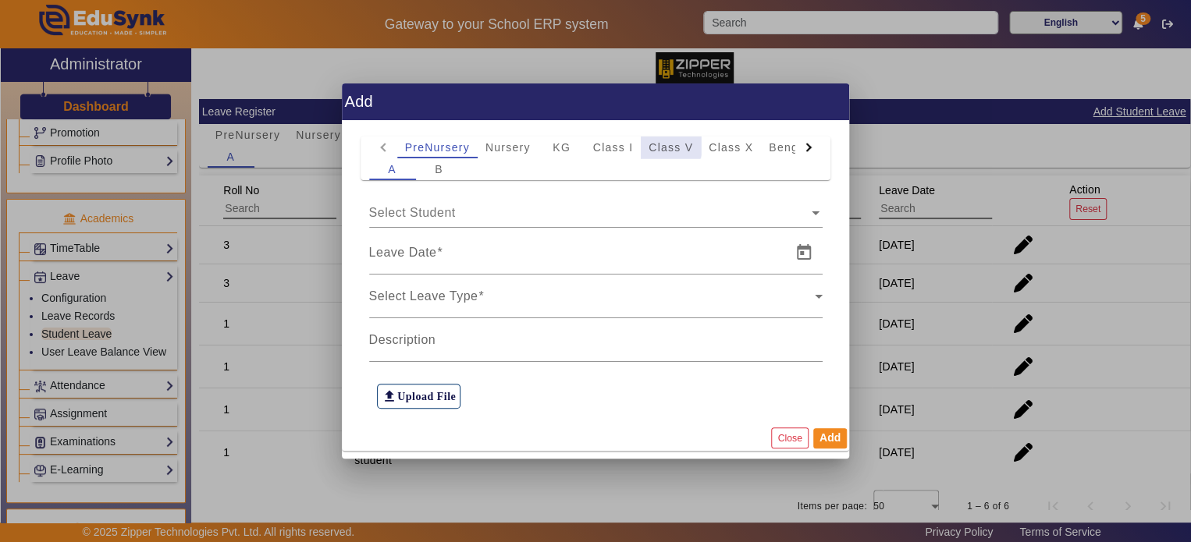
click at [659, 144] on span "Class V" at bounding box center [670, 147] width 44 height 11
click at [500, 229] on ng-select "Select Student" at bounding box center [595, 210] width 453 height 44
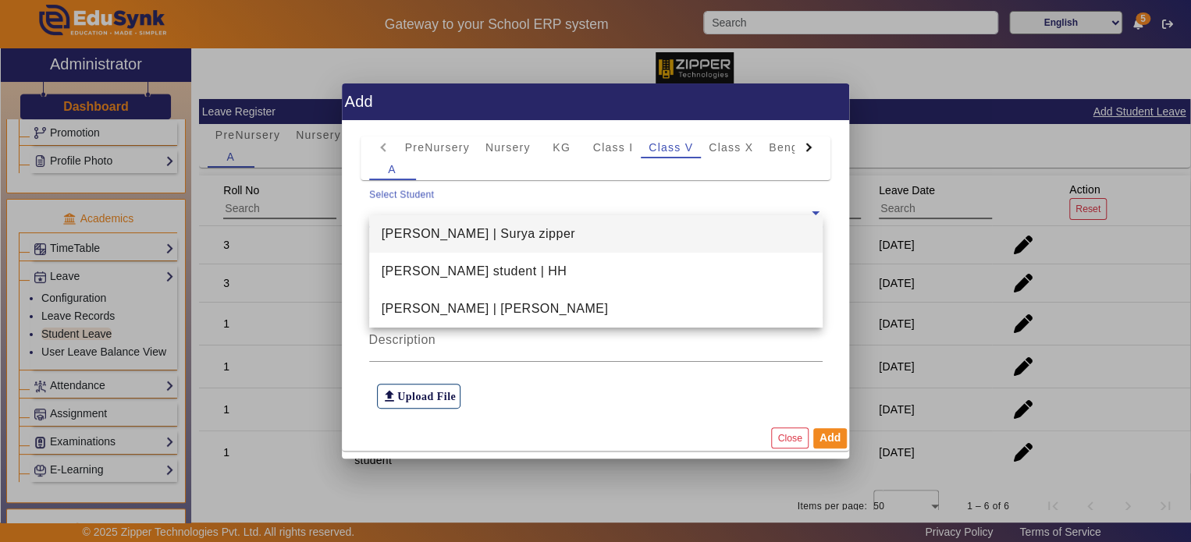
click at [495, 215] on input "text" at bounding box center [595, 213] width 453 height 19
click at [495, 231] on div "Ayaan Zipper | Surya zipper" at bounding box center [595, 233] width 453 height 37
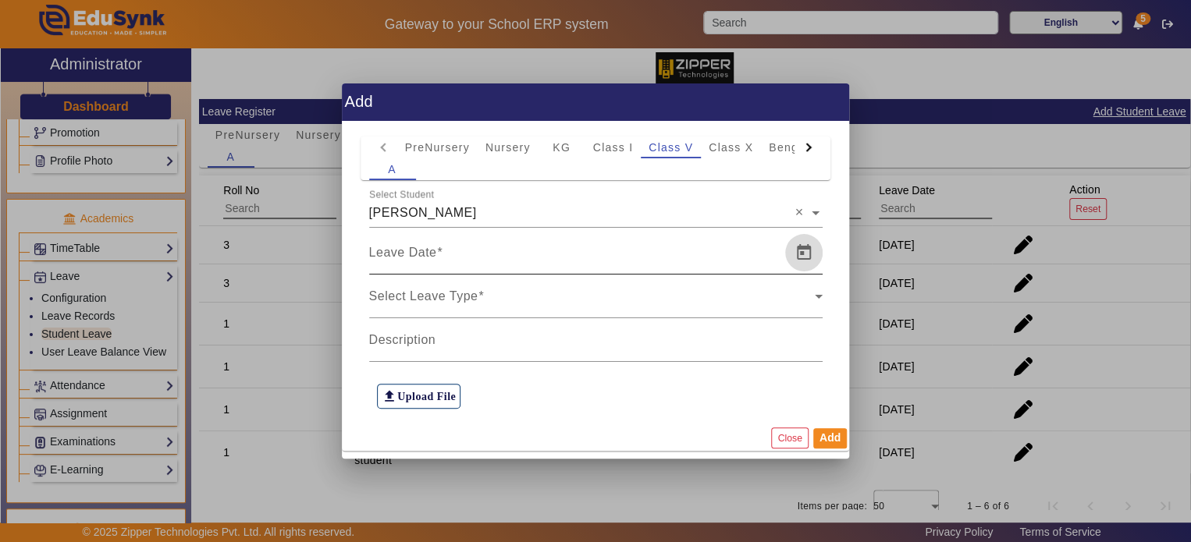
click at [795, 250] on span "Open calendar" at bounding box center [803, 252] width 37 height 37
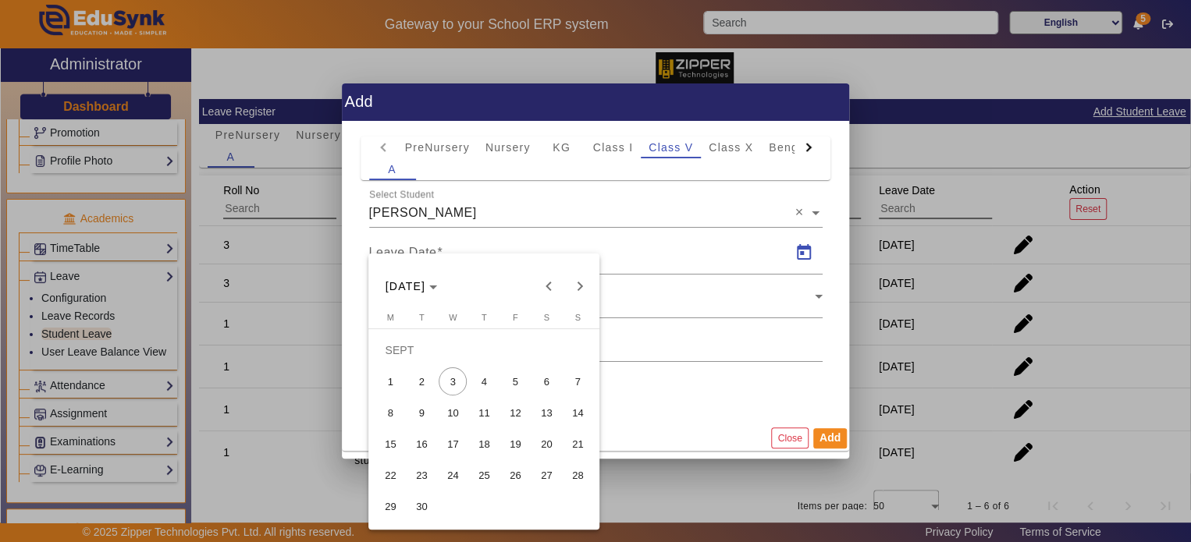
click at [493, 411] on span "11" at bounding box center [484, 413] width 28 height 28
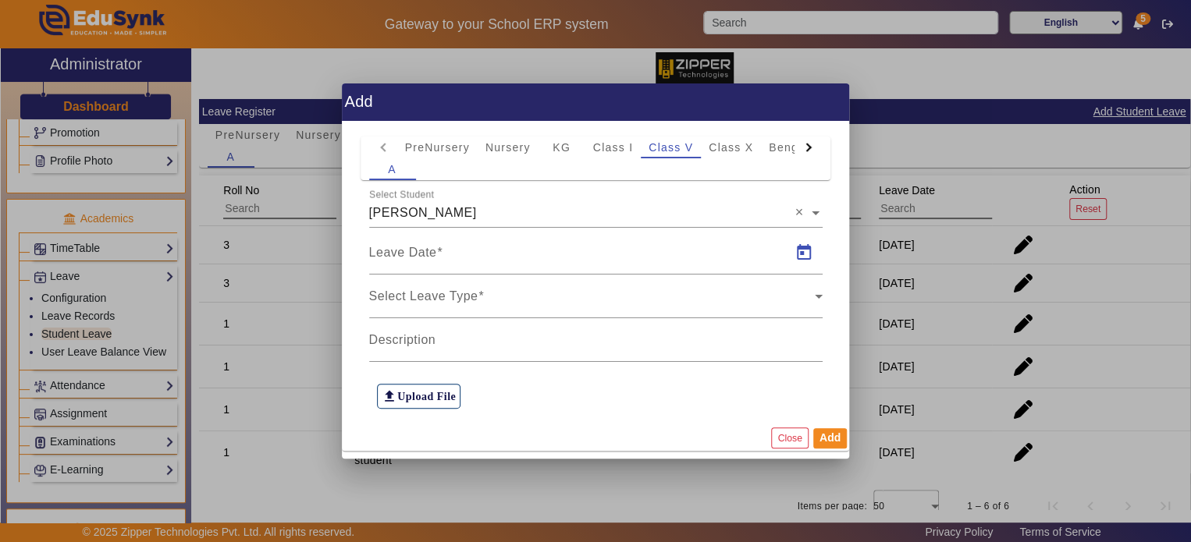
type input "11/09/2025"
click at [538, 287] on div "Select Leave Type Select Leave Type" at bounding box center [595, 297] width 453 height 44
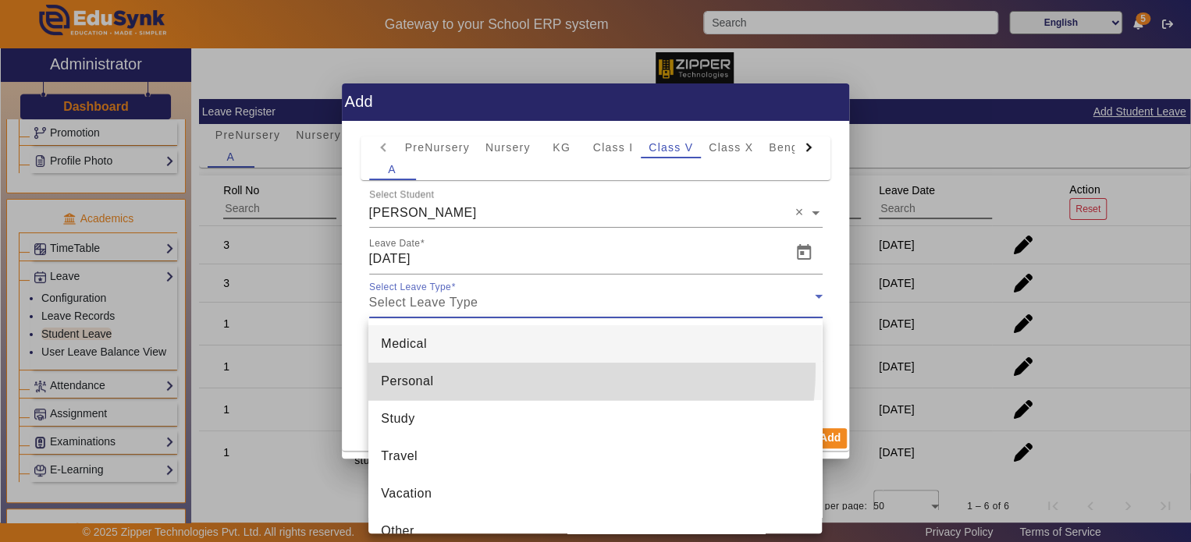
click at [489, 367] on mat-option "Personal" at bounding box center [594, 381] width 453 height 37
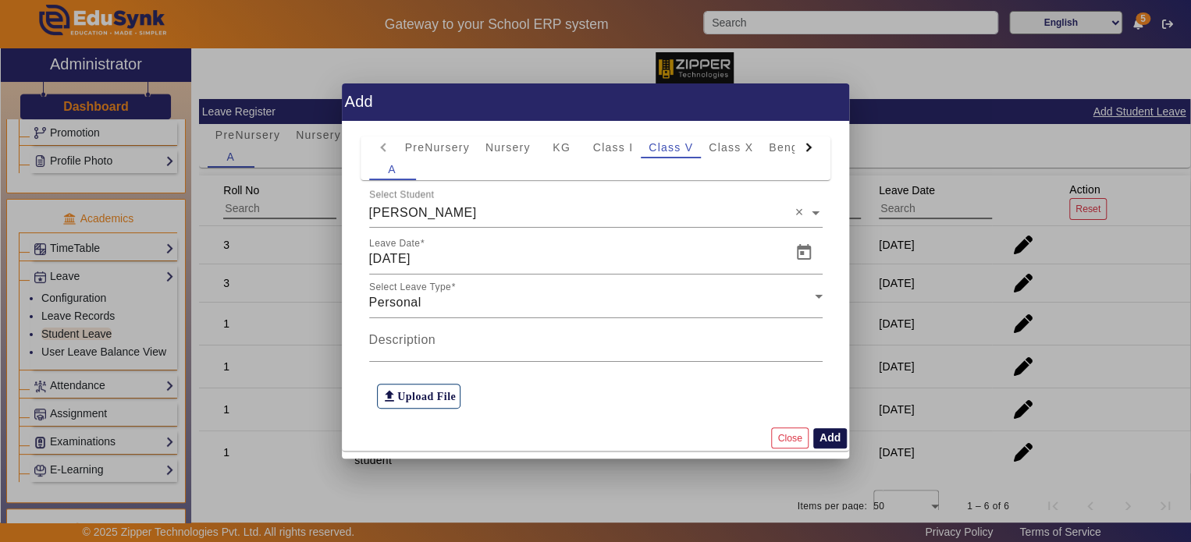
click at [829, 433] on button "Add" at bounding box center [830, 438] width 34 height 20
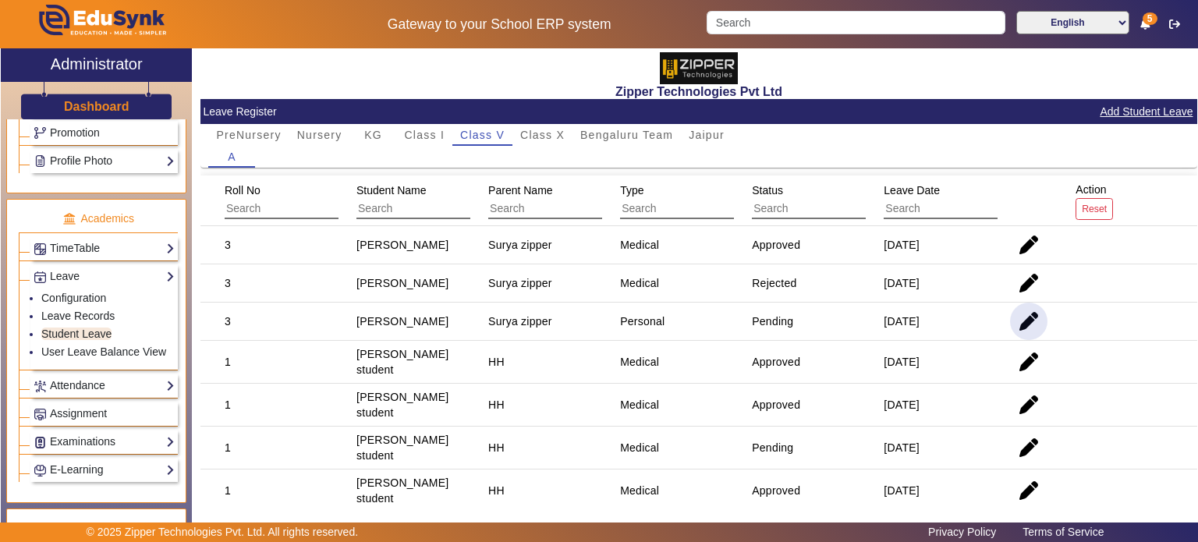
click at [1014, 321] on span "button" at bounding box center [1028, 321] width 37 height 37
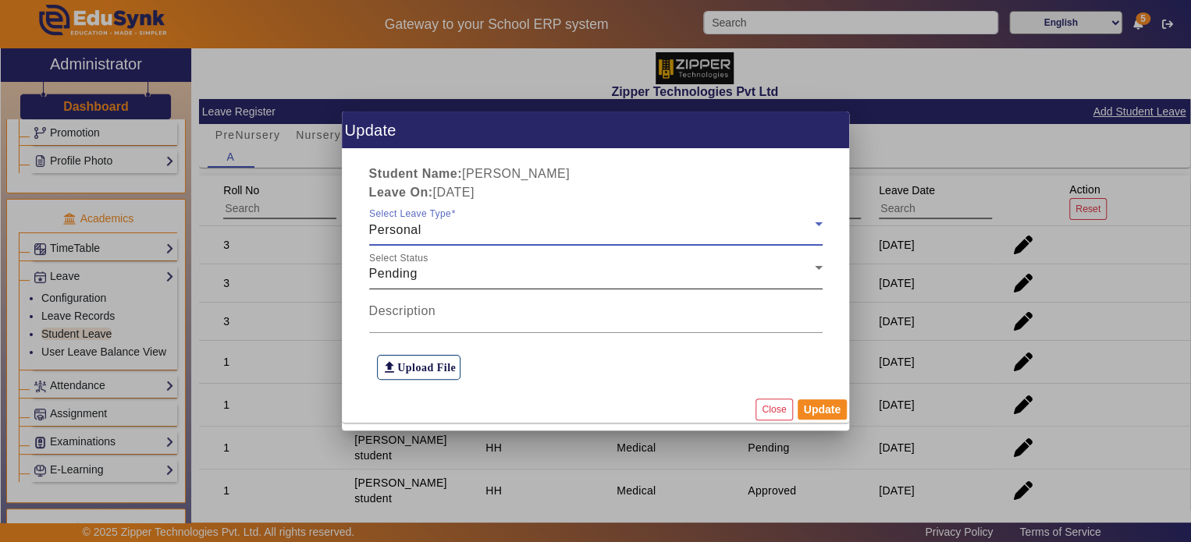
click at [652, 272] on div "Pending" at bounding box center [592, 274] width 446 height 19
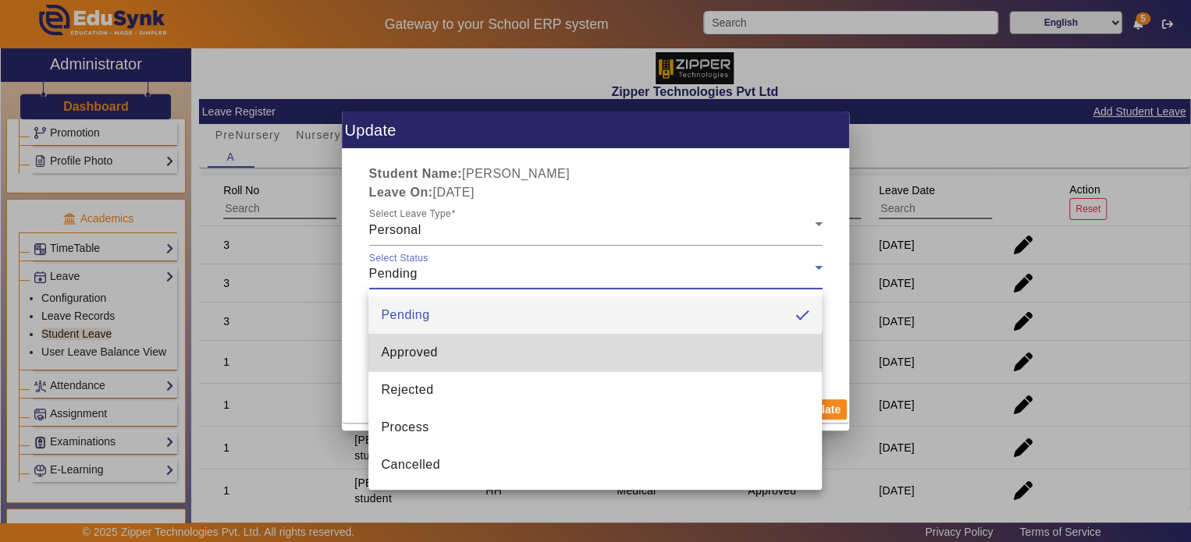
click at [617, 344] on mat-option "Approved" at bounding box center [594, 352] width 453 height 37
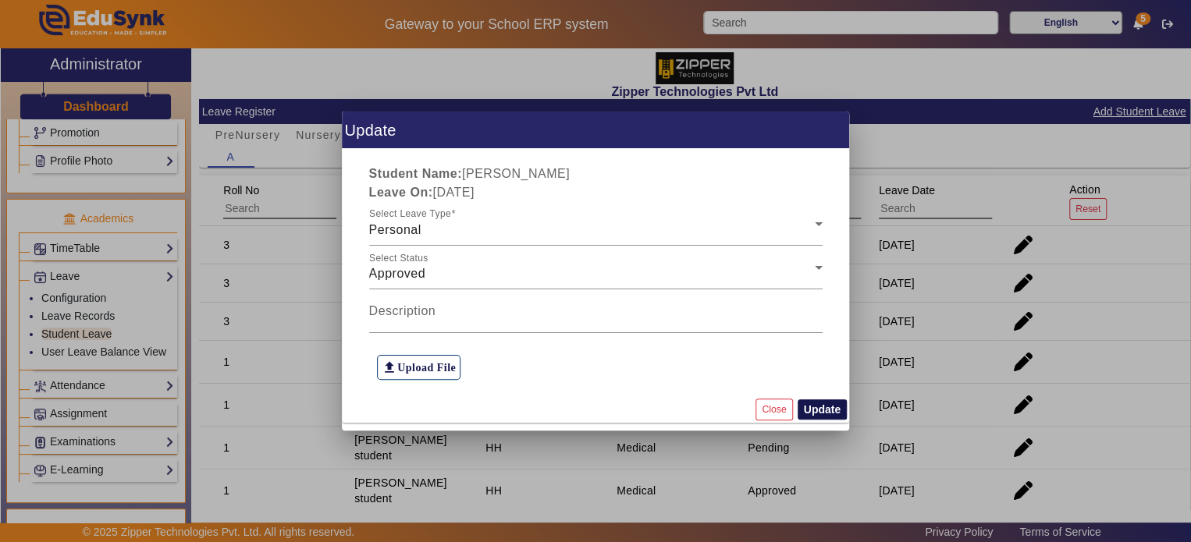
click at [829, 399] on button "Update" at bounding box center [821, 409] width 49 height 20
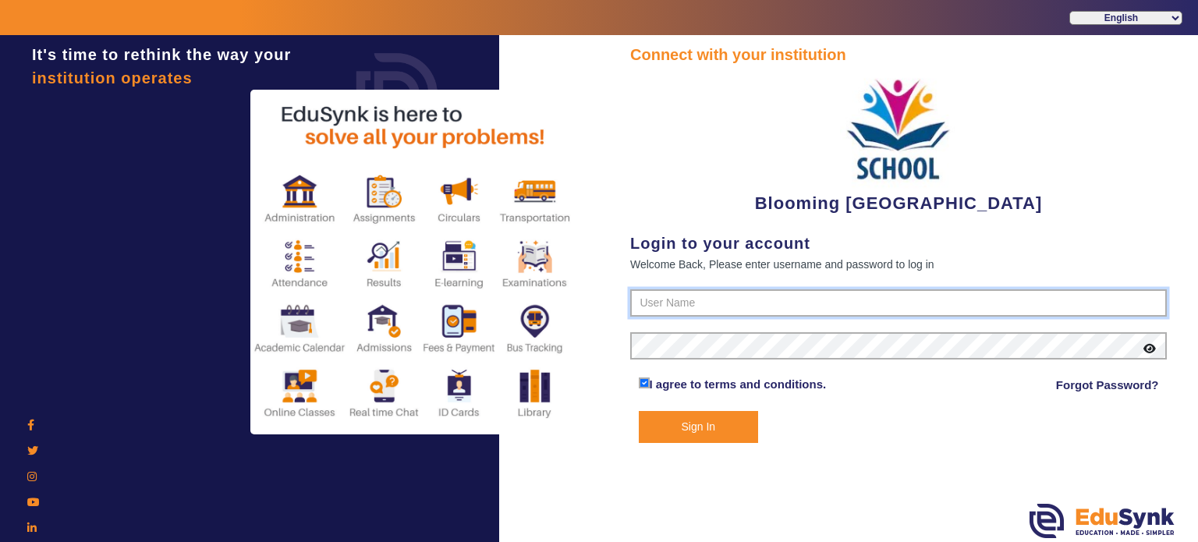
click at [704, 302] on input "text" at bounding box center [898, 303] width 537 height 28
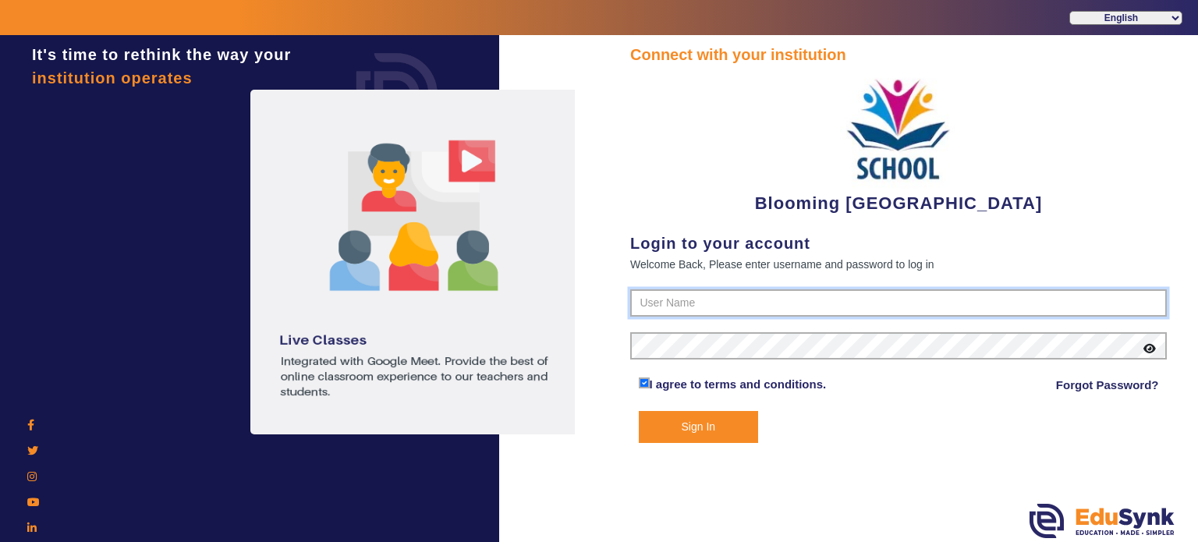
type input "1008790000"
